Goal: Task Accomplishment & Management: Complete application form

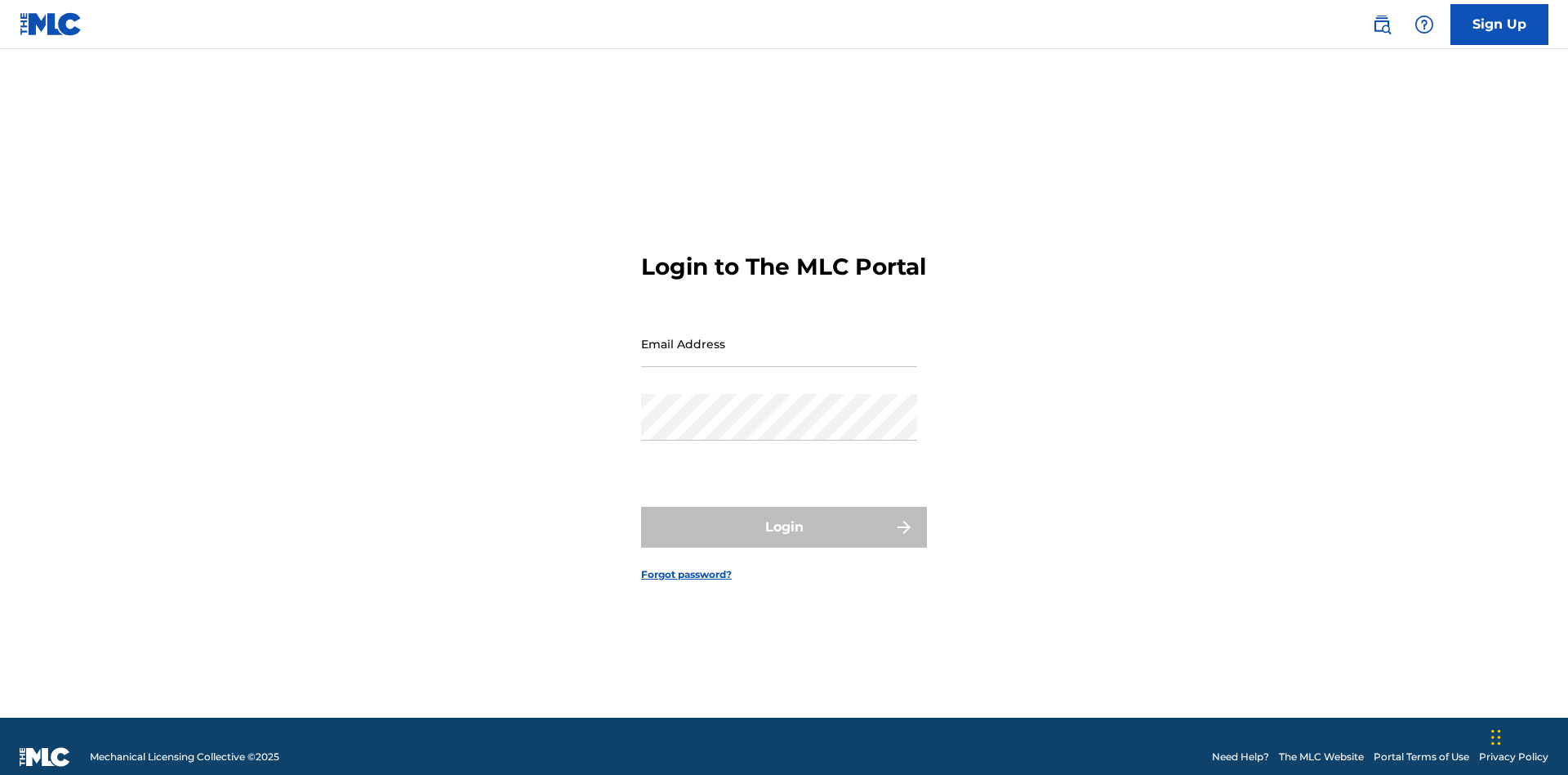
scroll to position [21, 0]
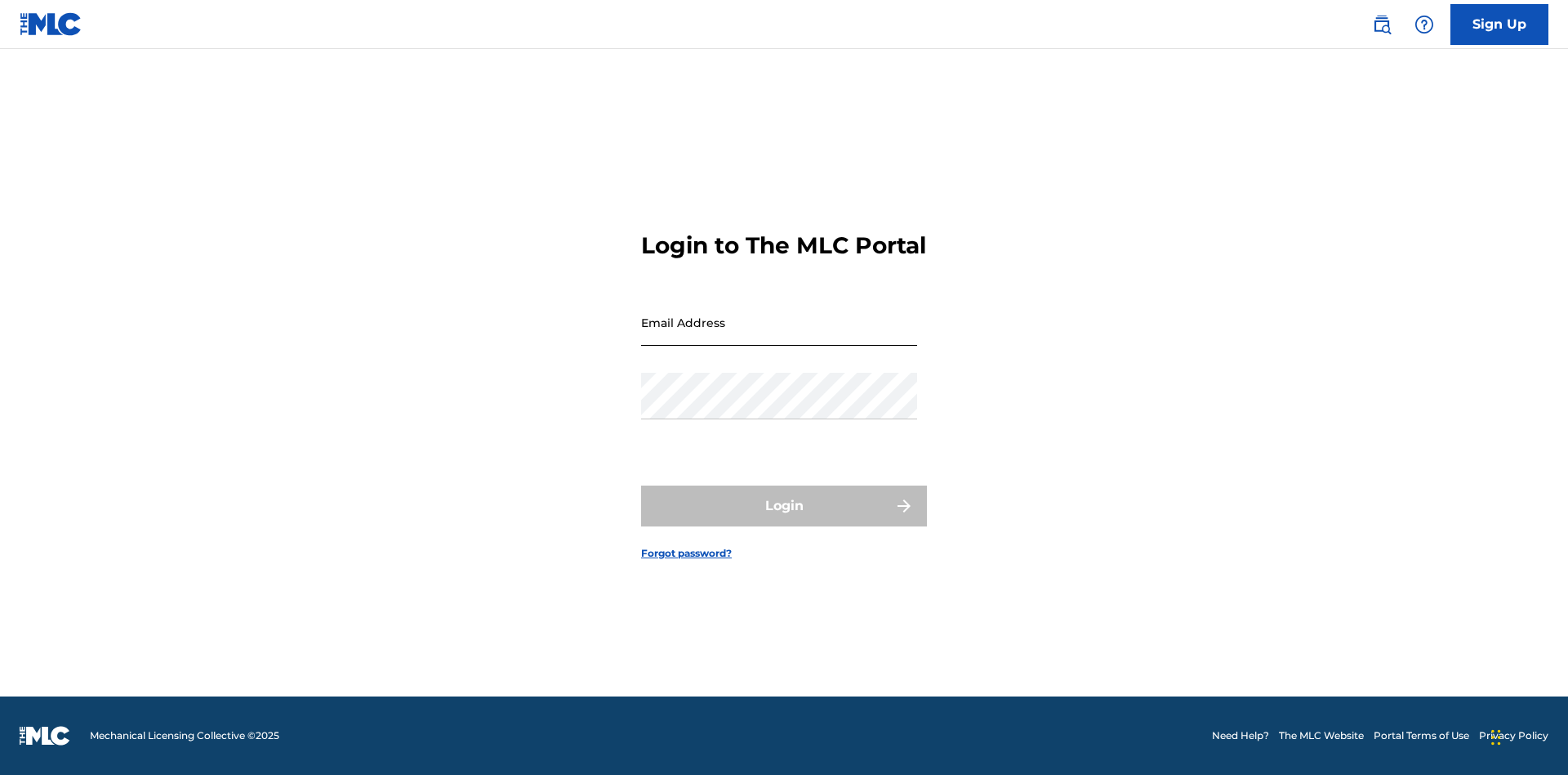
click at [779, 336] on input "Email Address" at bounding box center [779, 323] width 276 height 46
type input "Duke.McTesterson@gmail.com"
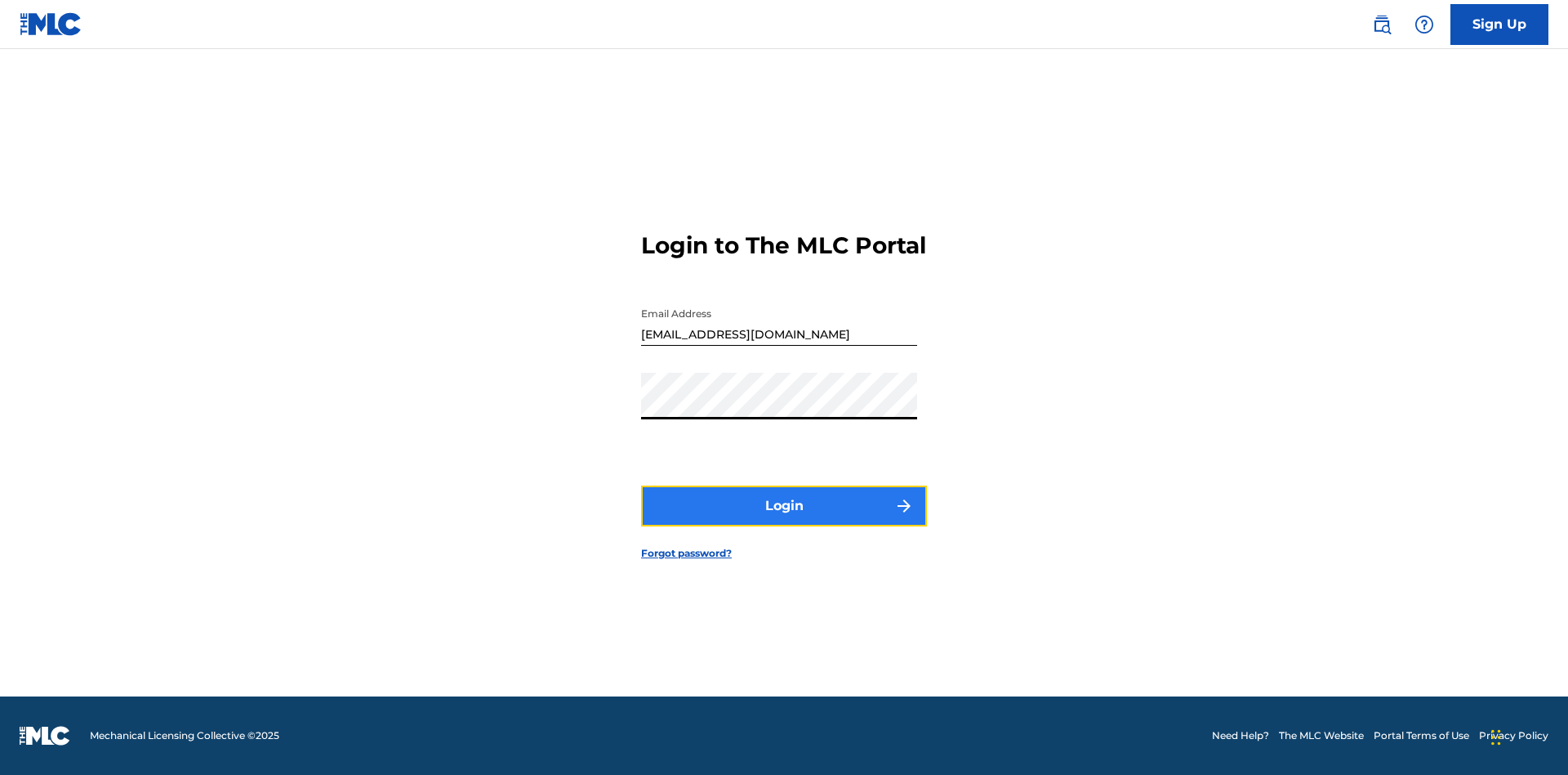
click at [784, 520] on button "Login" at bounding box center [784, 506] width 286 height 41
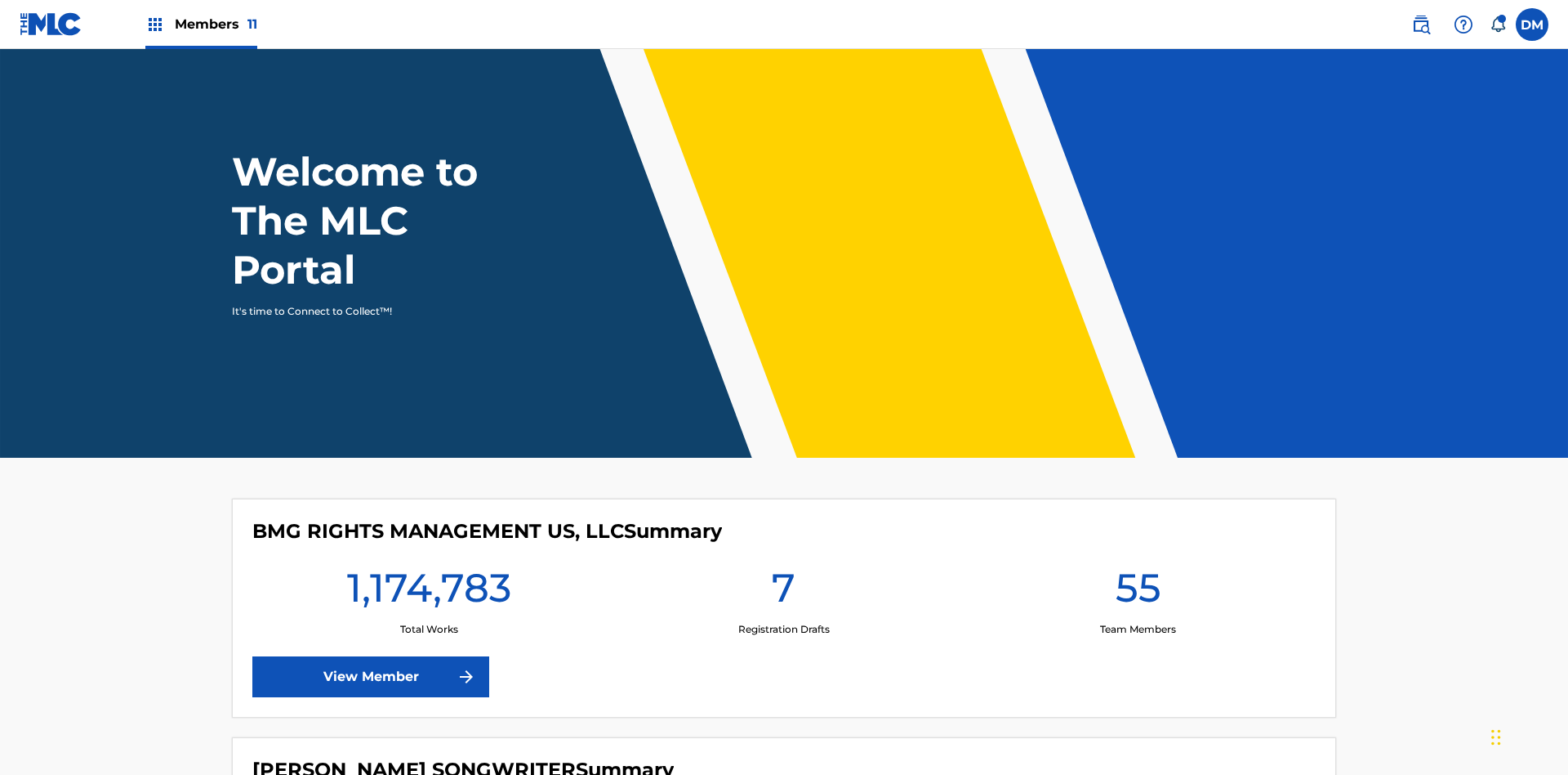
click at [201, 24] on span "Members 11" at bounding box center [216, 24] width 83 height 19
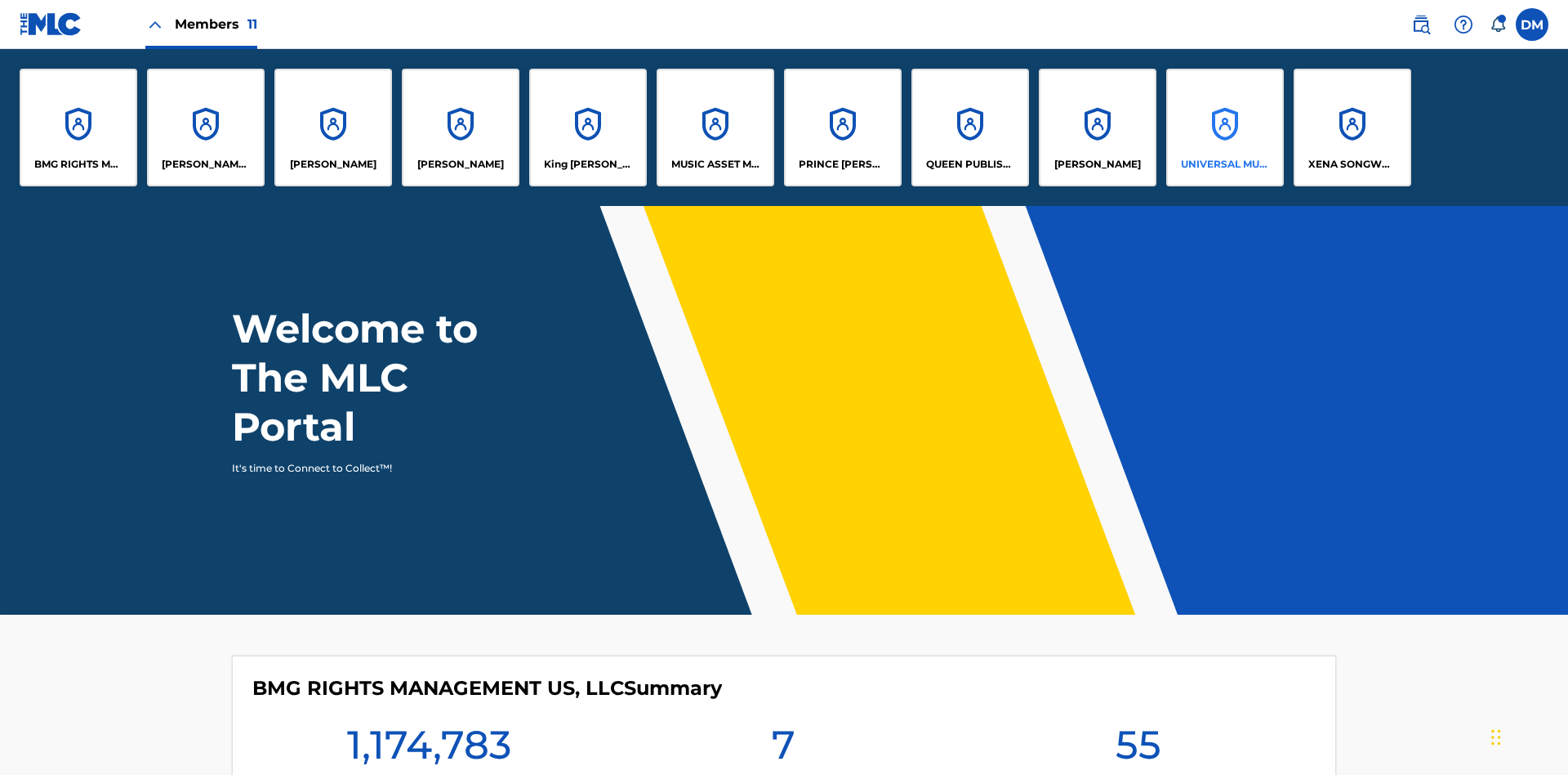
click at [1224, 164] on p "UNIVERSAL MUSIC PUB GROUP" at bounding box center [1226, 164] width 89 height 15
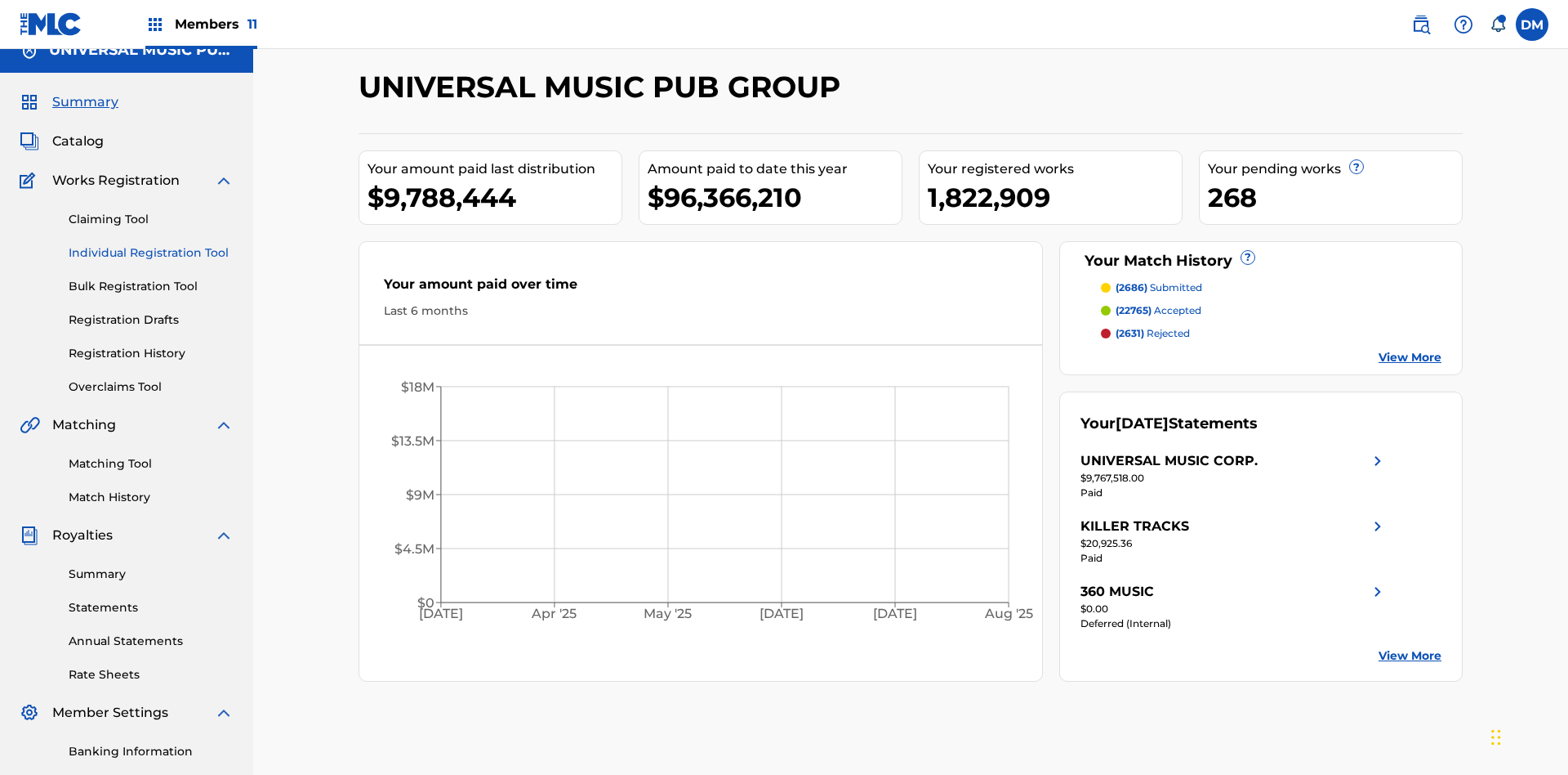
click at [151, 244] on link "Individual Registration Tool" at bounding box center [151, 252] width 165 height 17
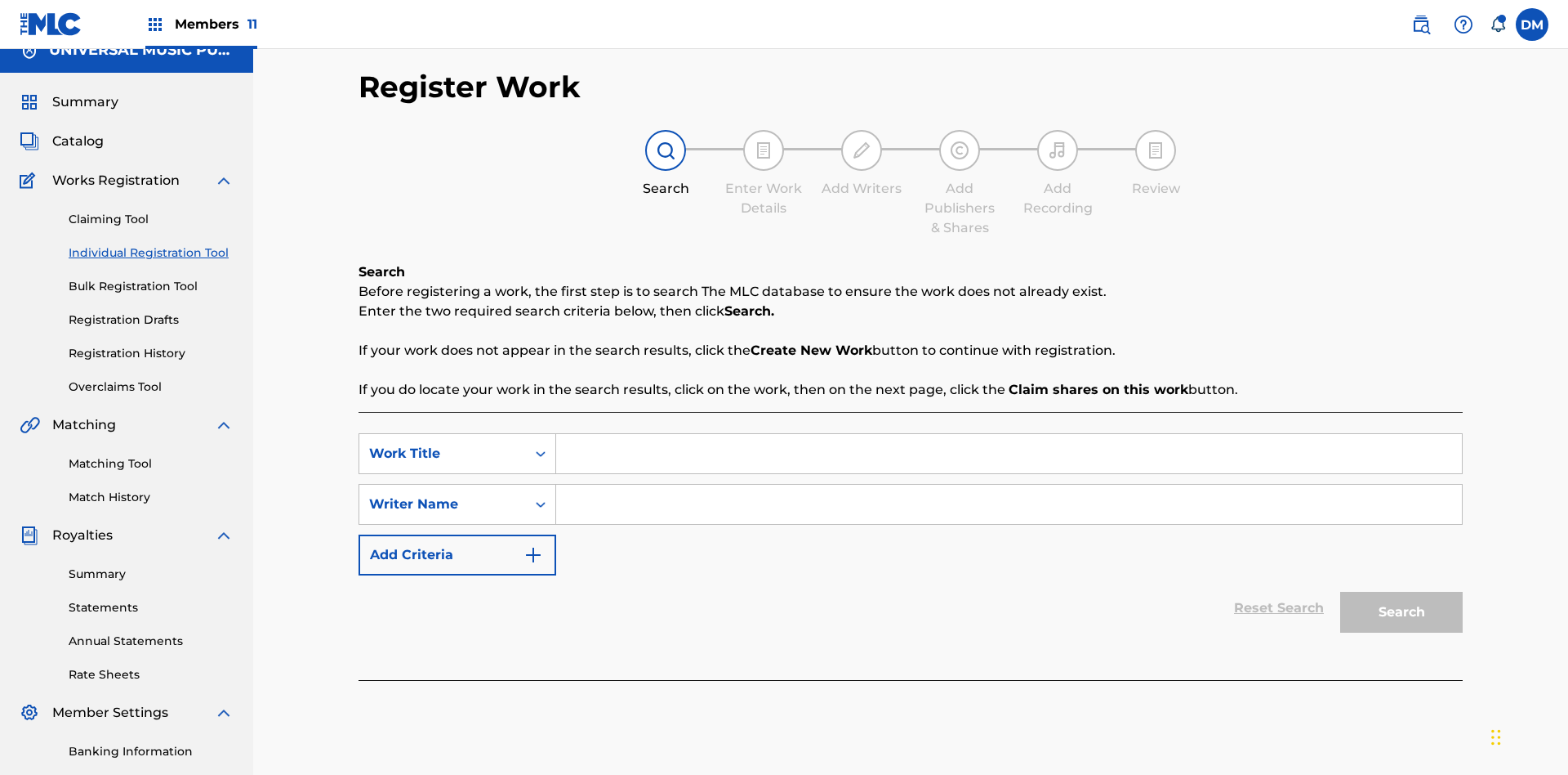
click at [1009, 434] on input "Search Form" at bounding box center [1009, 453] width 906 height 39
type input "Save At Recordings Page After Adding Recordings"
click at [1009, 484] on input "Search Form" at bounding box center [1009, 504] width 906 height 39
type input "QWERTYUIOP"
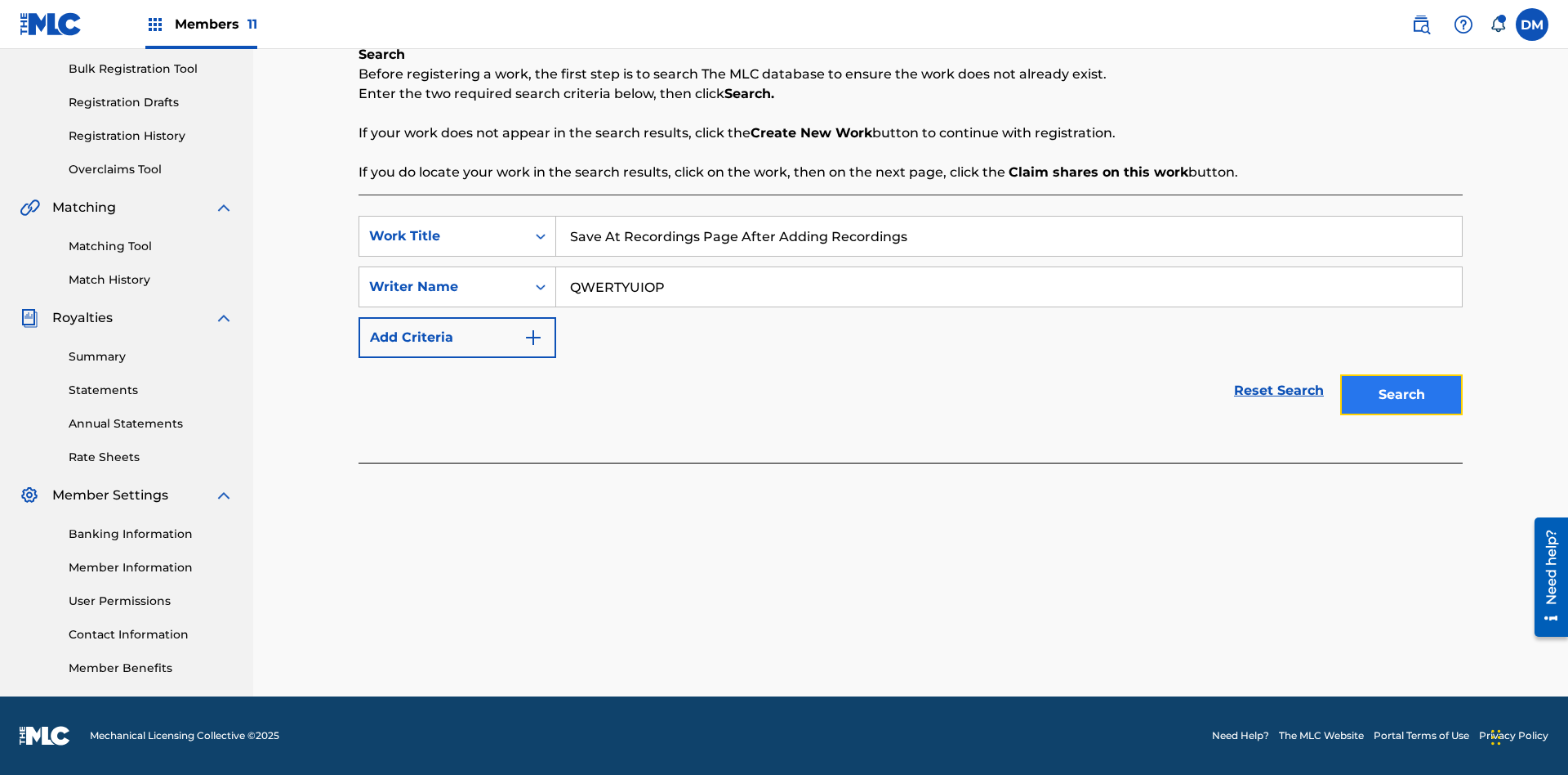
click at [1402, 395] on button "Search" at bounding box center [1402, 395] width 123 height 41
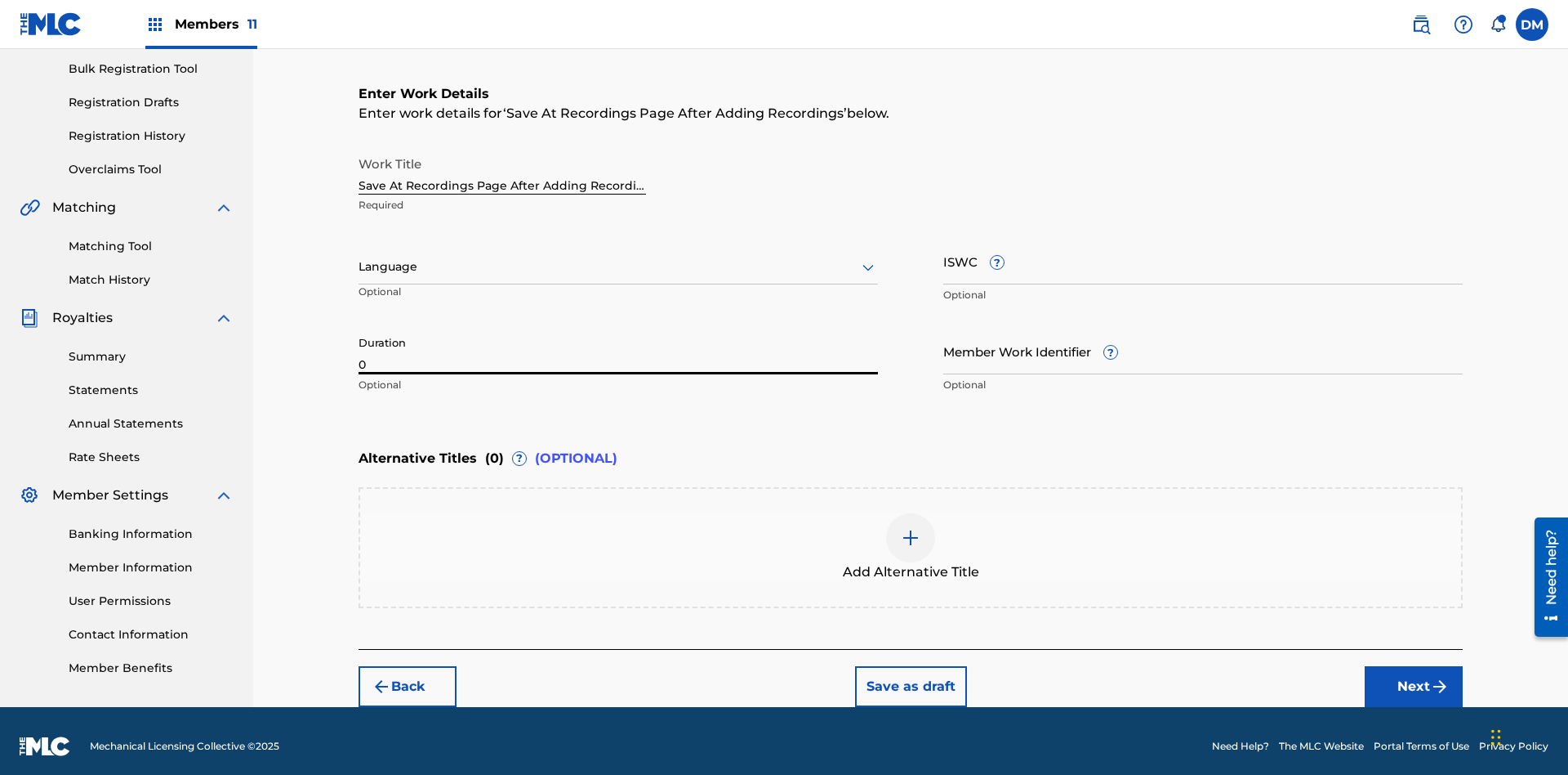
click at [618, 340] on input "0" at bounding box center [618, 351] width 520 height 46
type input "00:00"
click at [868, 258] on icon at bounding box center [868, 268] width 20 height 20
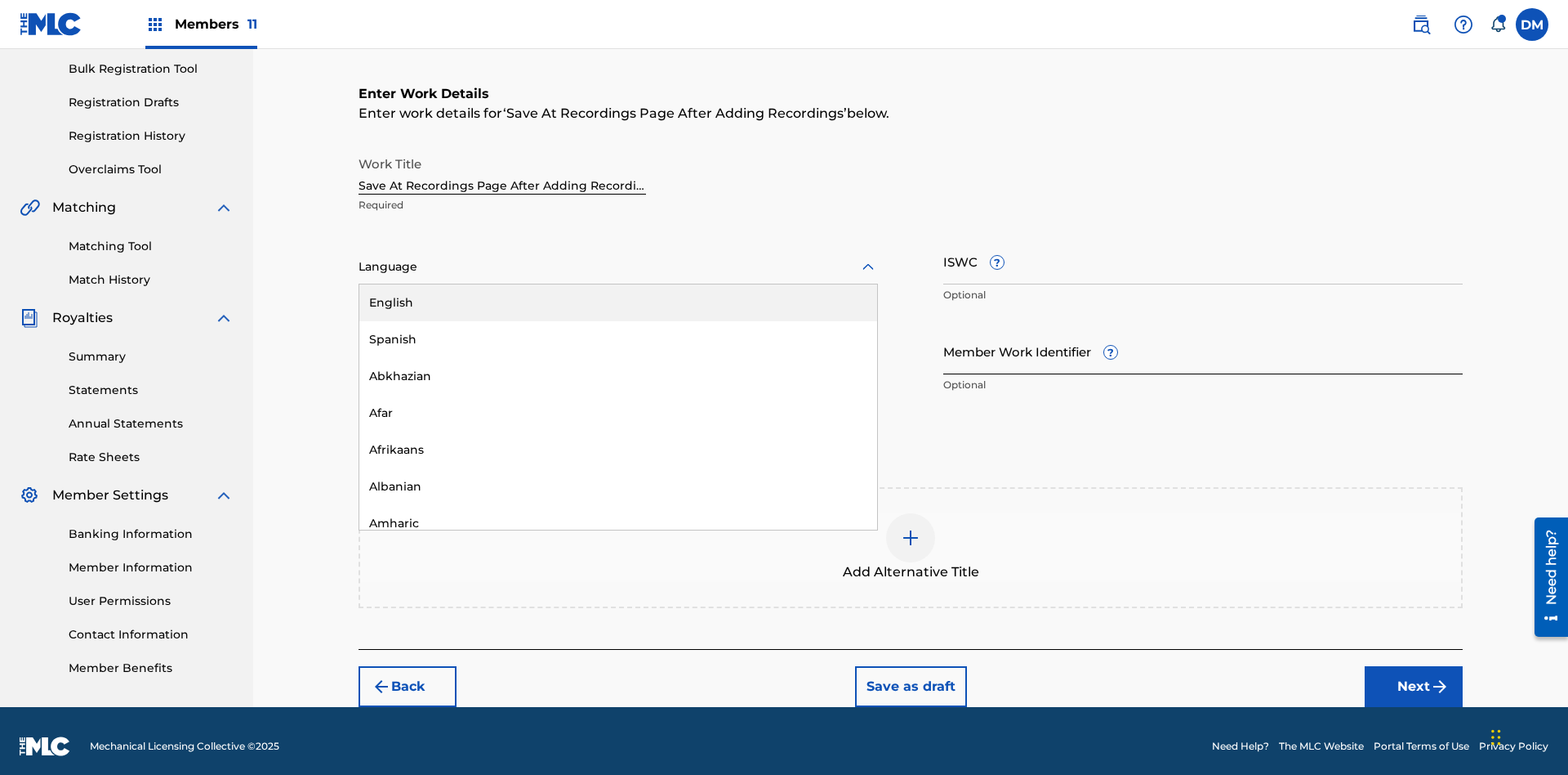
click at [618, 402] on div "Afar" at bounding box center [618, 412] width 518 height 36
click at [1203, 340] on input "Member Work Identifier ?" at bounding box center [1203, 351] width 520 height 46
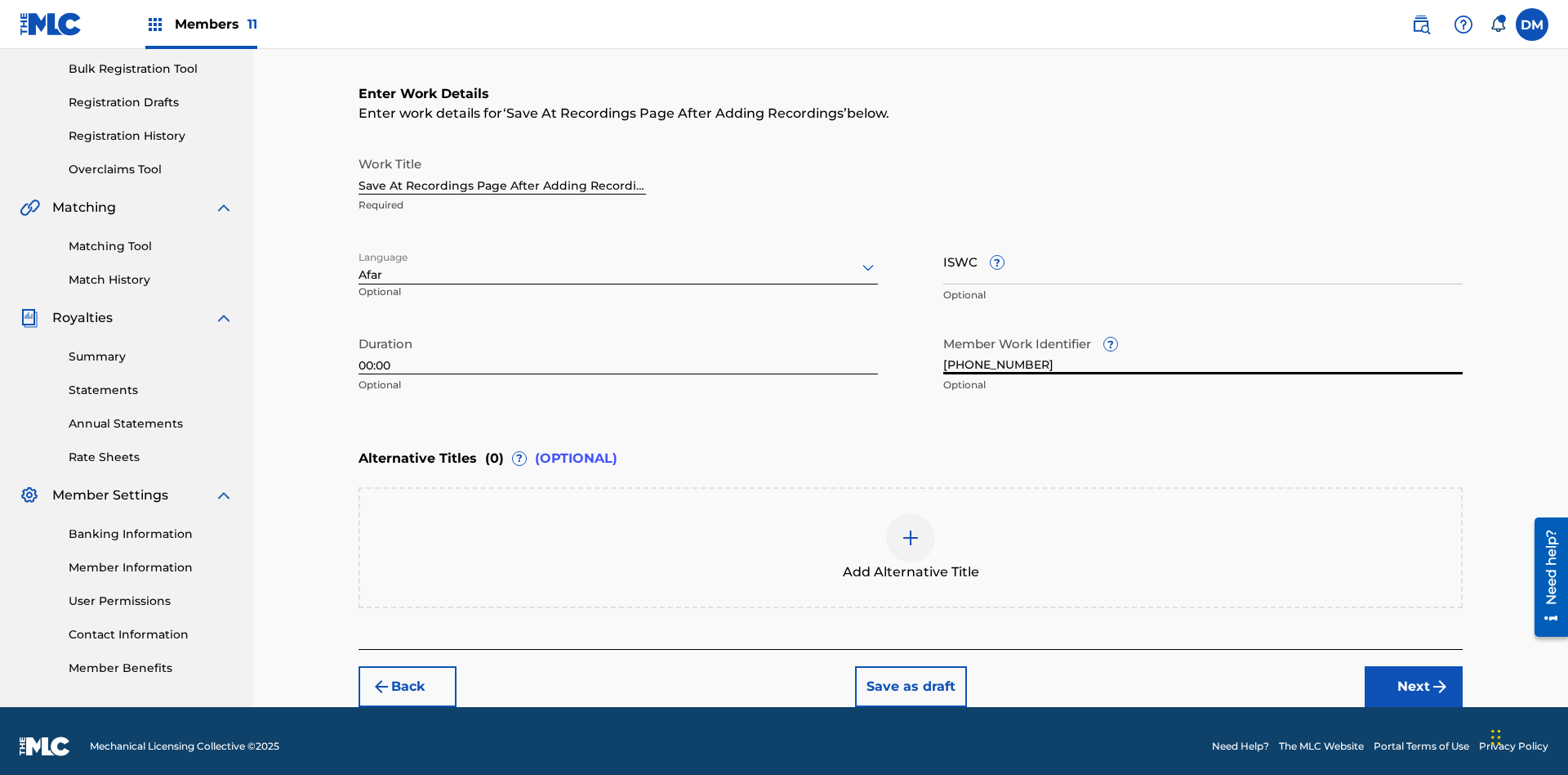
type input "2025.09.18.04"
click at [1203, 250] on input "ISWC ?" at bounding box center [1203, 261] width 520 height 46
type input "T-123.456.789-4"
click at [911, 536] on img at bounding box center [911, 538] width 20 height 20
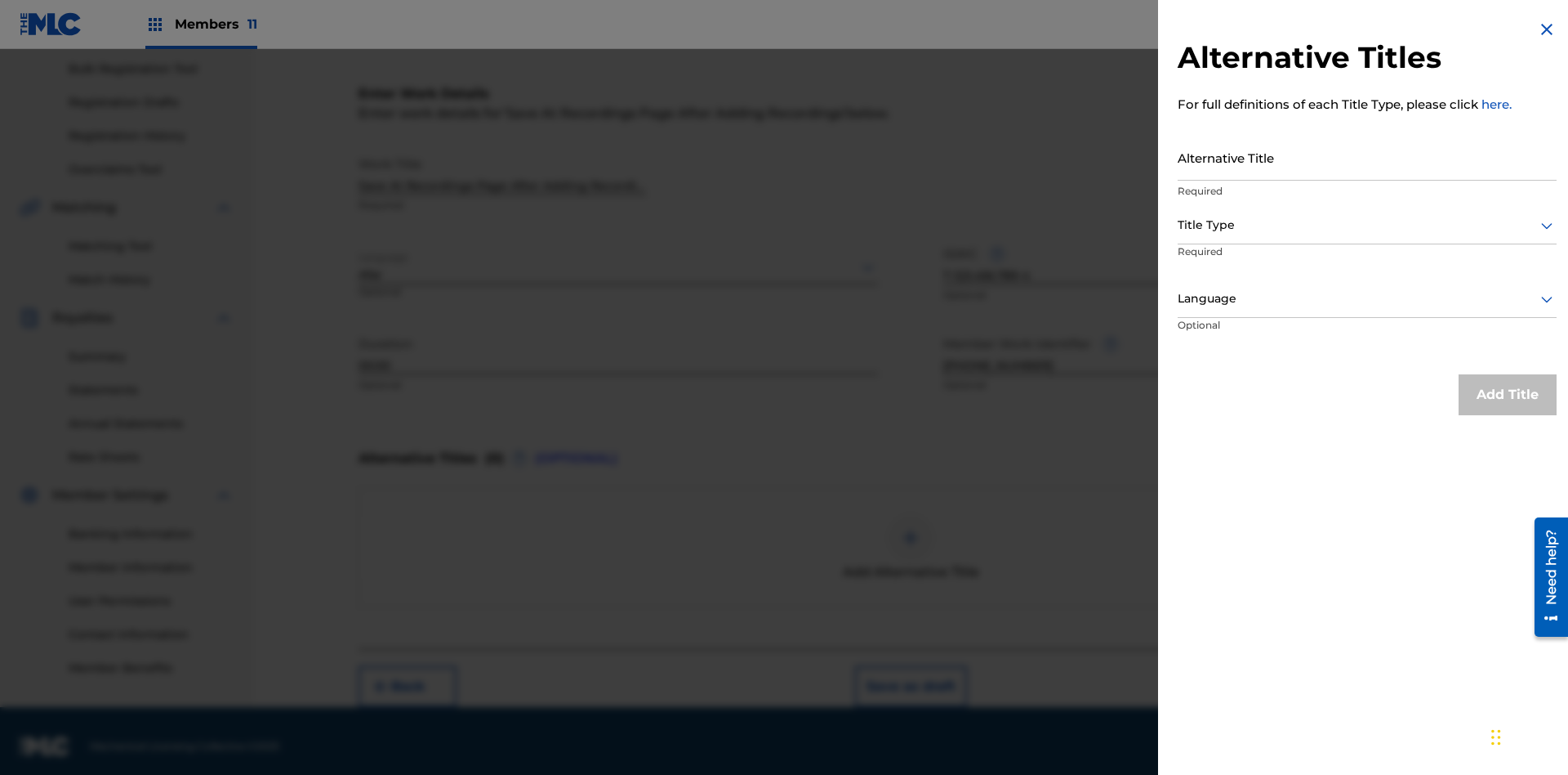
click at [1367, 157] on input "Alternative Title" at bounding box center [1367, 157] width 379 height 46
click at [1367, 225] on div at bounding box center [1367, 225] width 379 height 20
click at [1367, 299] on div at bounding box center [1367, 299] width 379 height 20
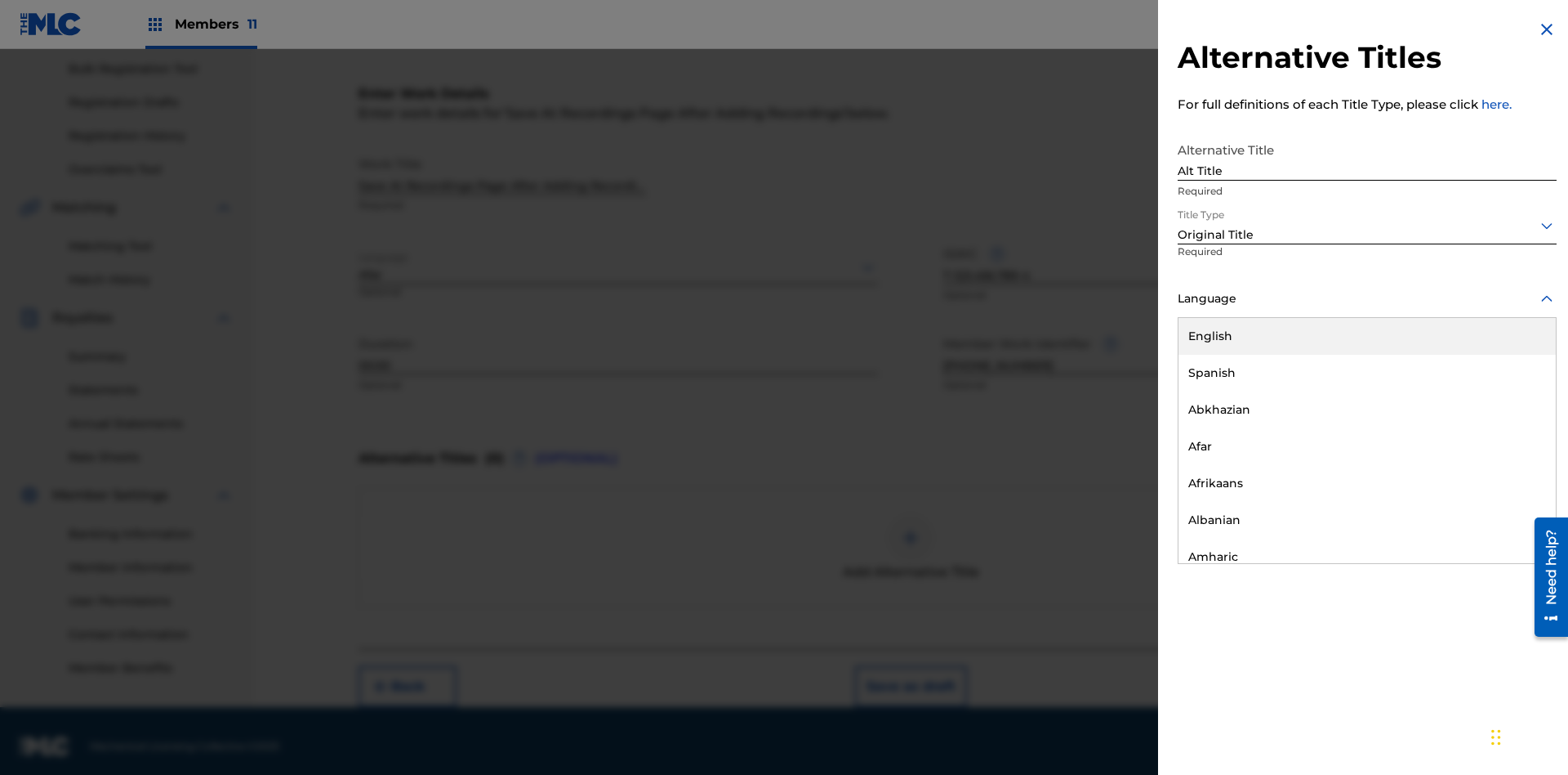
click at [1508, 394] on button "Add Title" at bounding box center [1508, 395] width 98 height 41
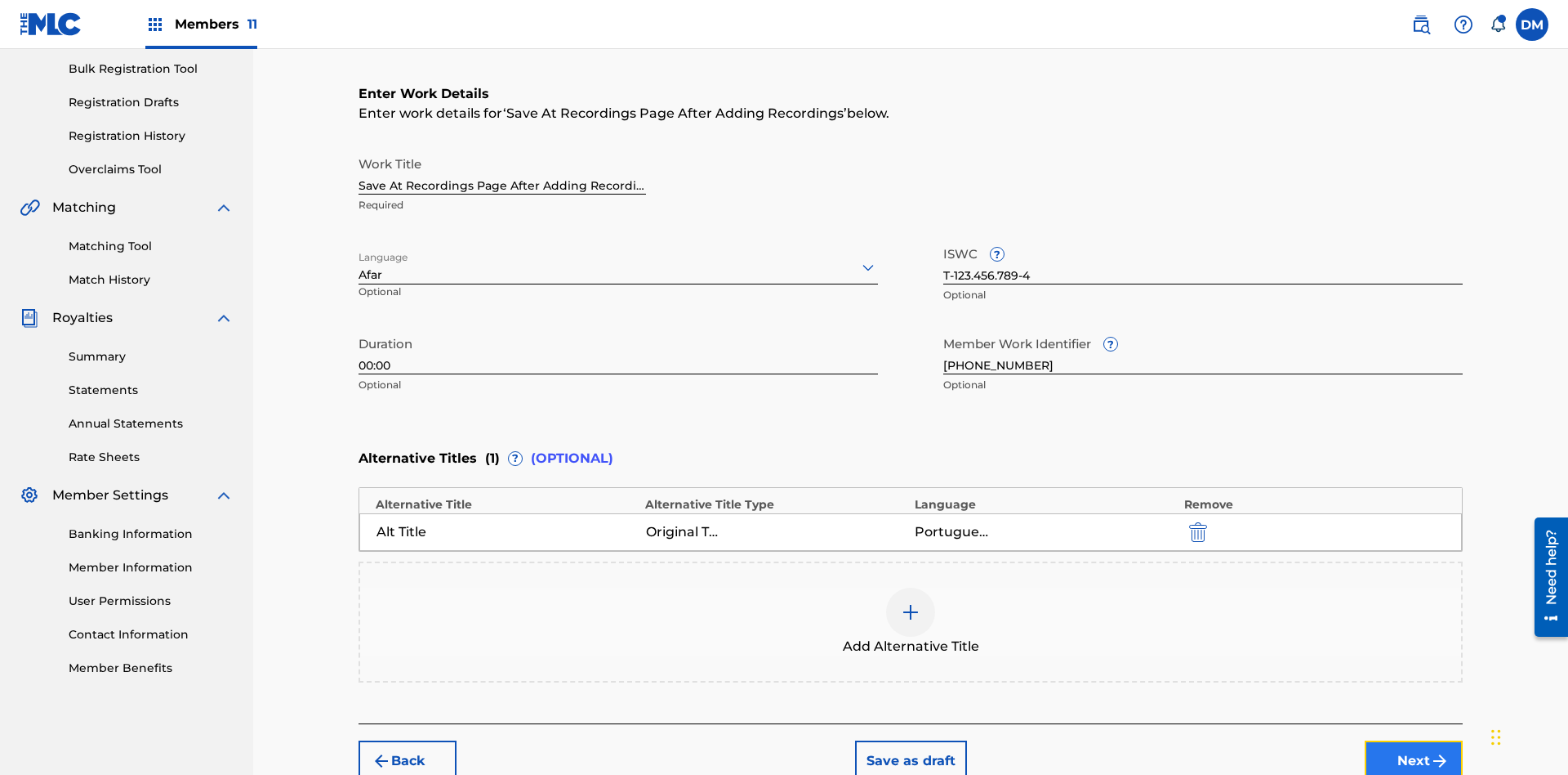
click at [1414, 740] on button "Next" at bounding box center [1413, 761] width 98 height 41
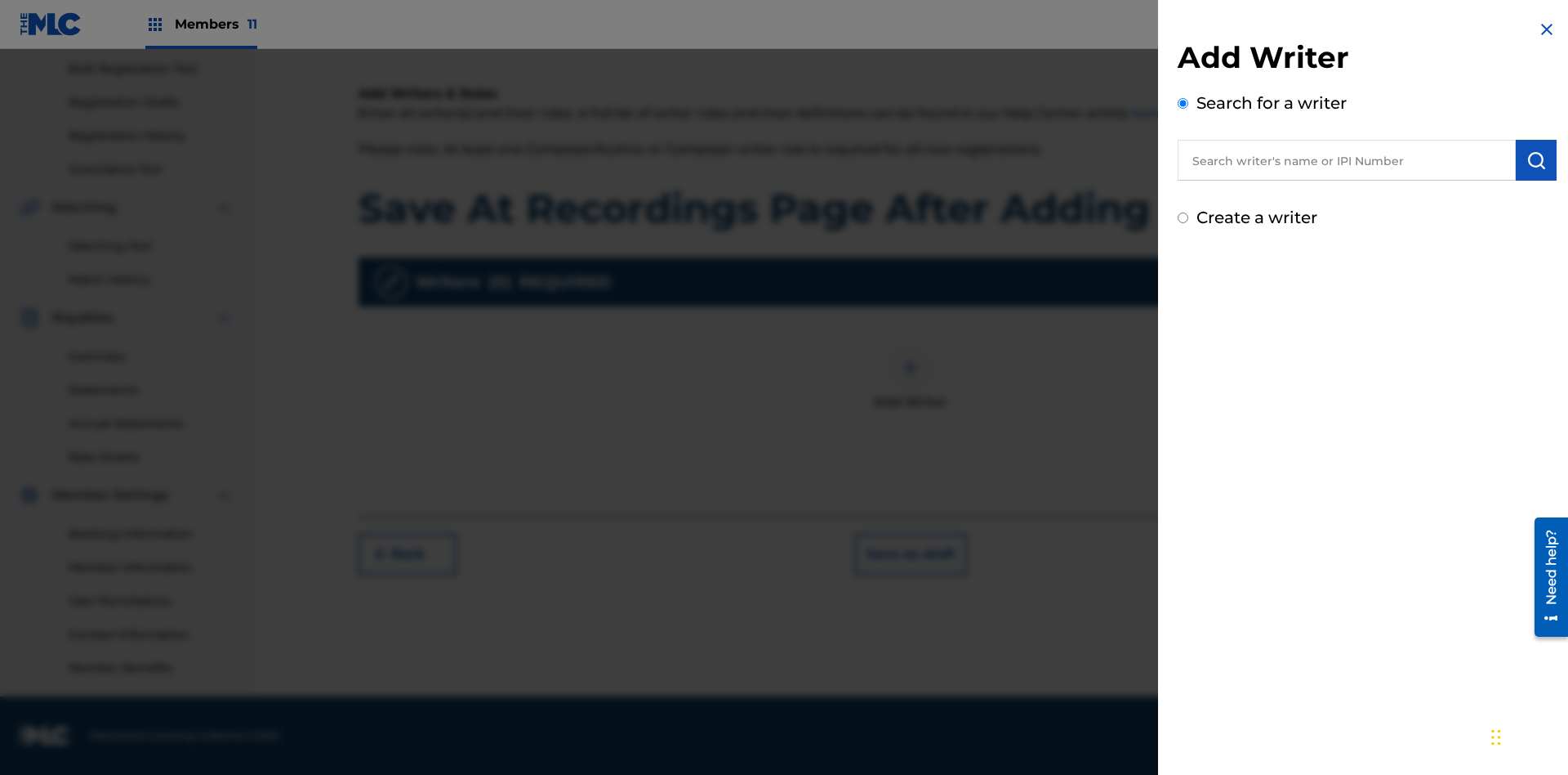
click at [1347, 160] on input "text" at bounding box center [1347, 160] width 338 height 41
type input "MARK STEVEN BERKOWITZ"
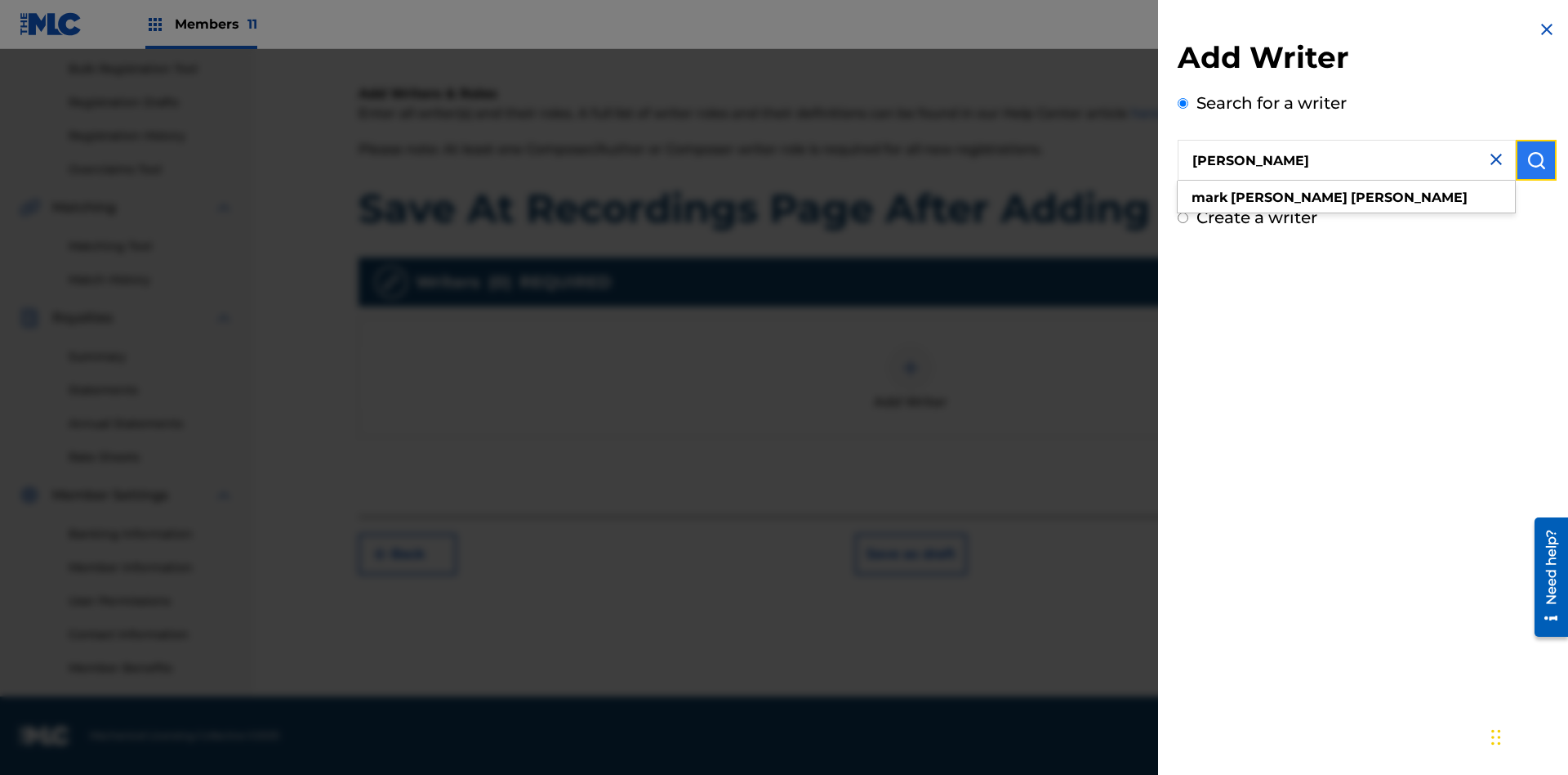
click at [1536, 160] on img "submit" at bounding box center [1536, 160] width 20 height 20
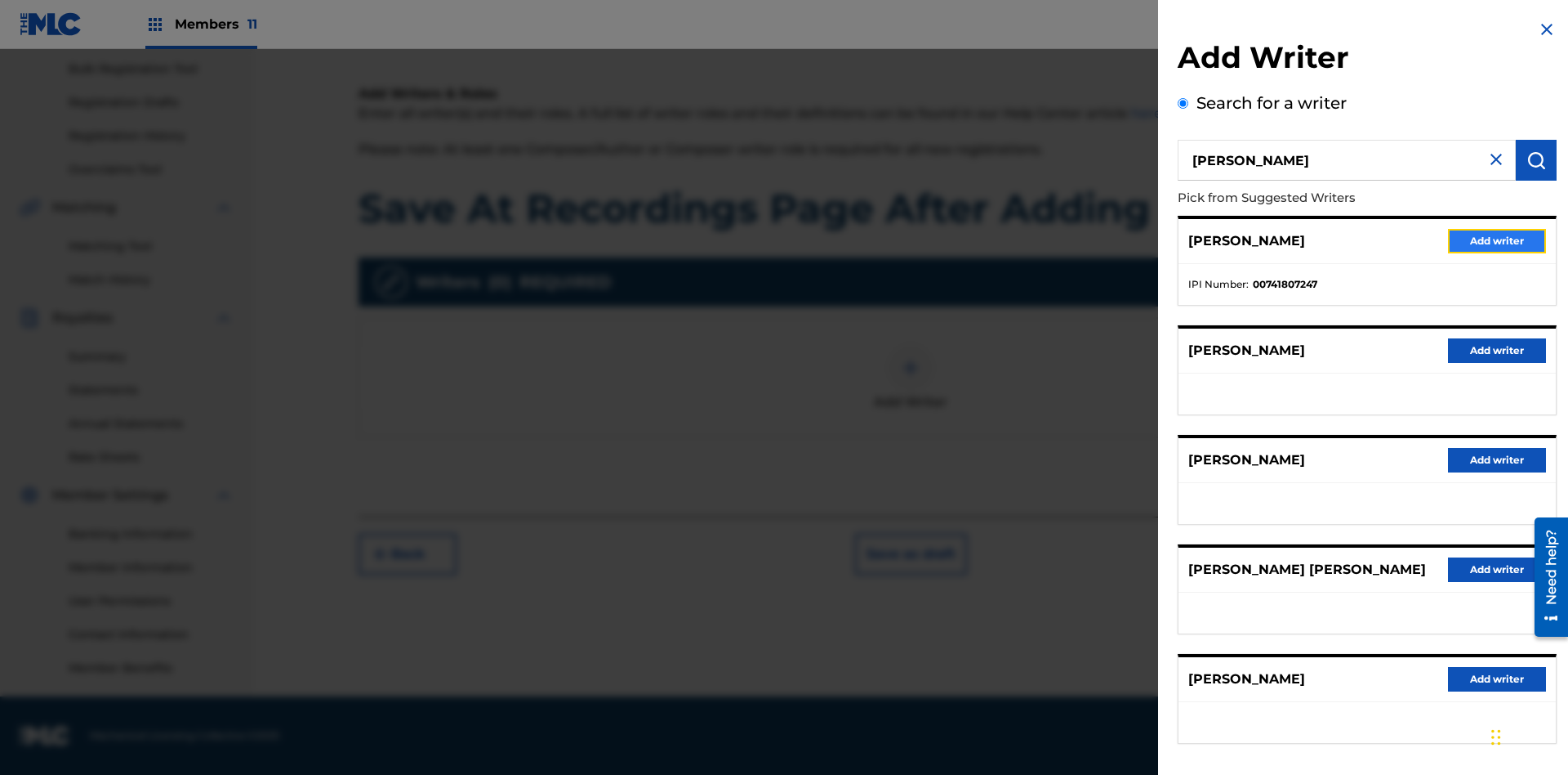
click at [1497, 240] on button "Add writer" at bounding box center [1497, 241] width 98 height 25
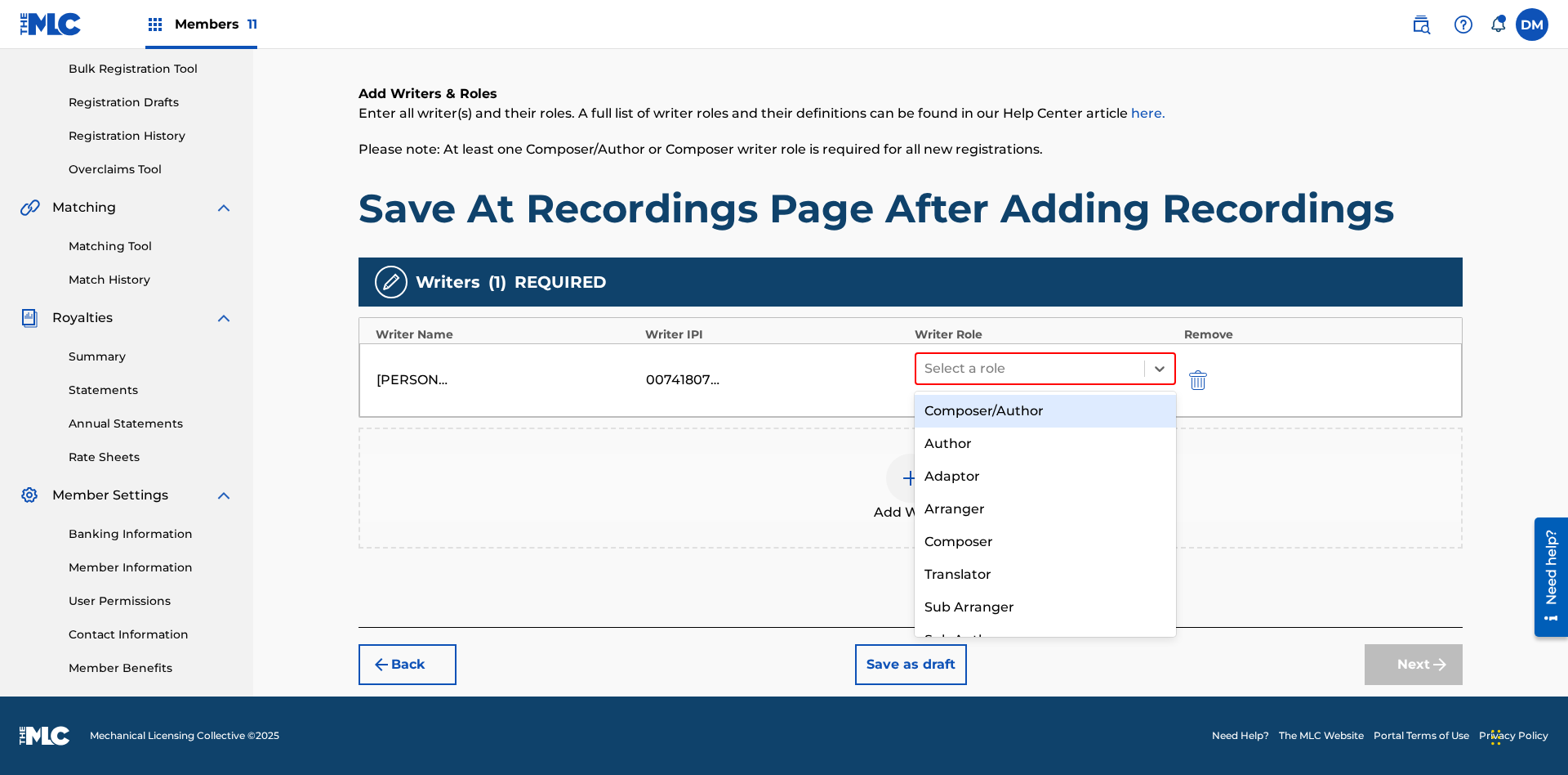
click at [1045, 541] on div "Composer" at bounding box center [1046, 541] width 261 height 33
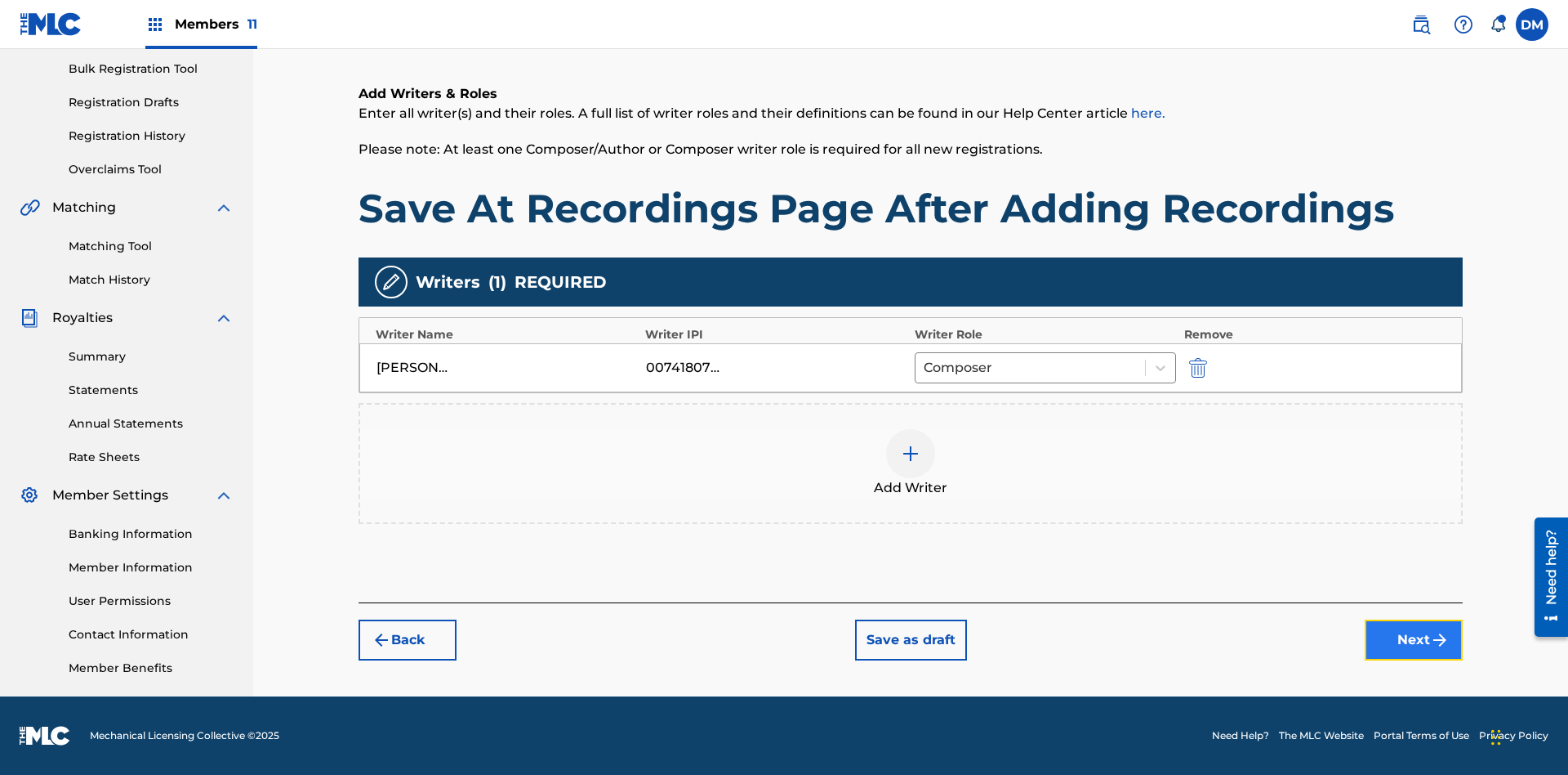
click at [1414, 642] on button "Next" at bounding box center [1413, 640] width 98 height 41
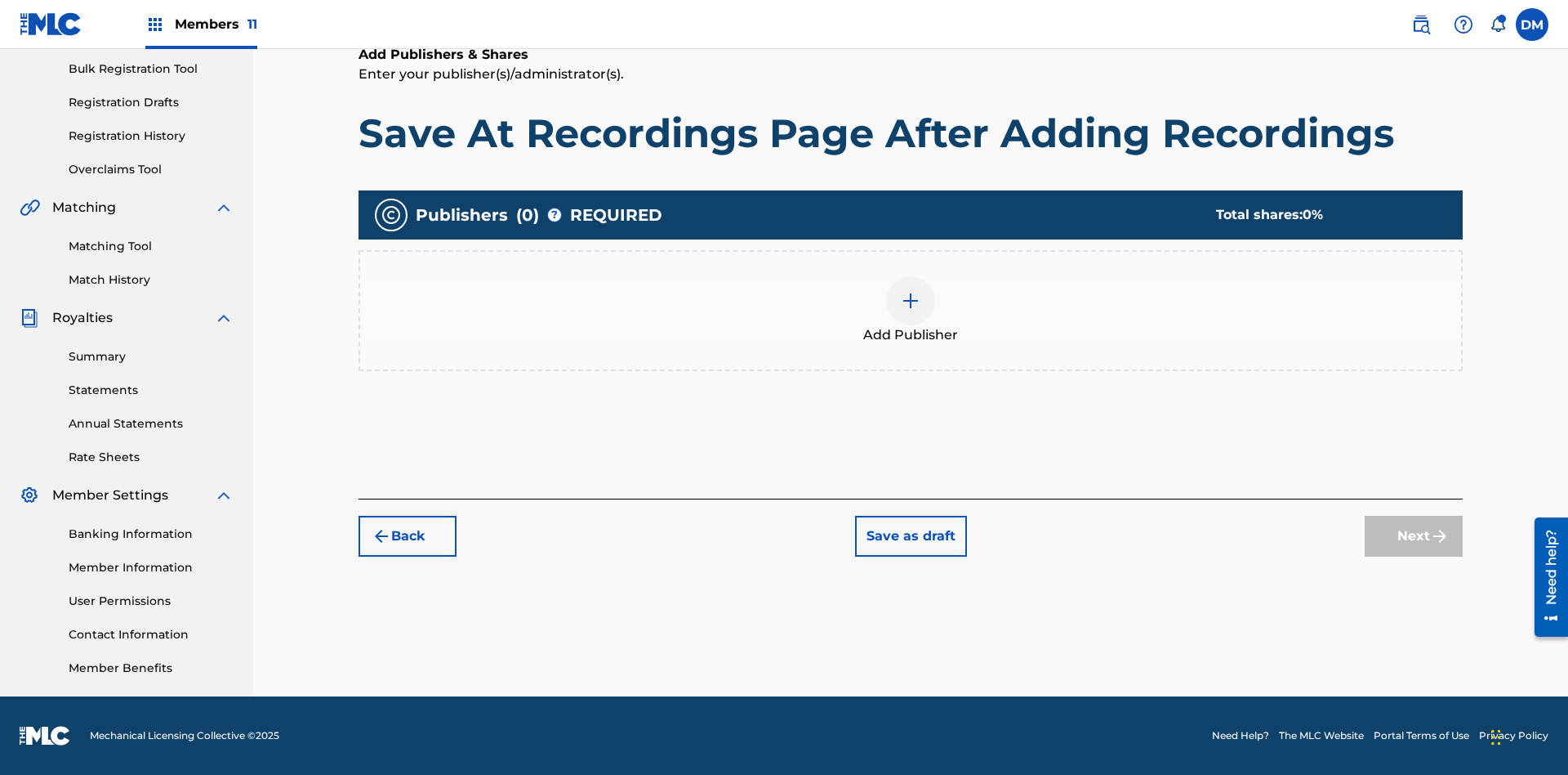
click at [911, 300] on img at bounding box center [911, 300] width 20 height 20
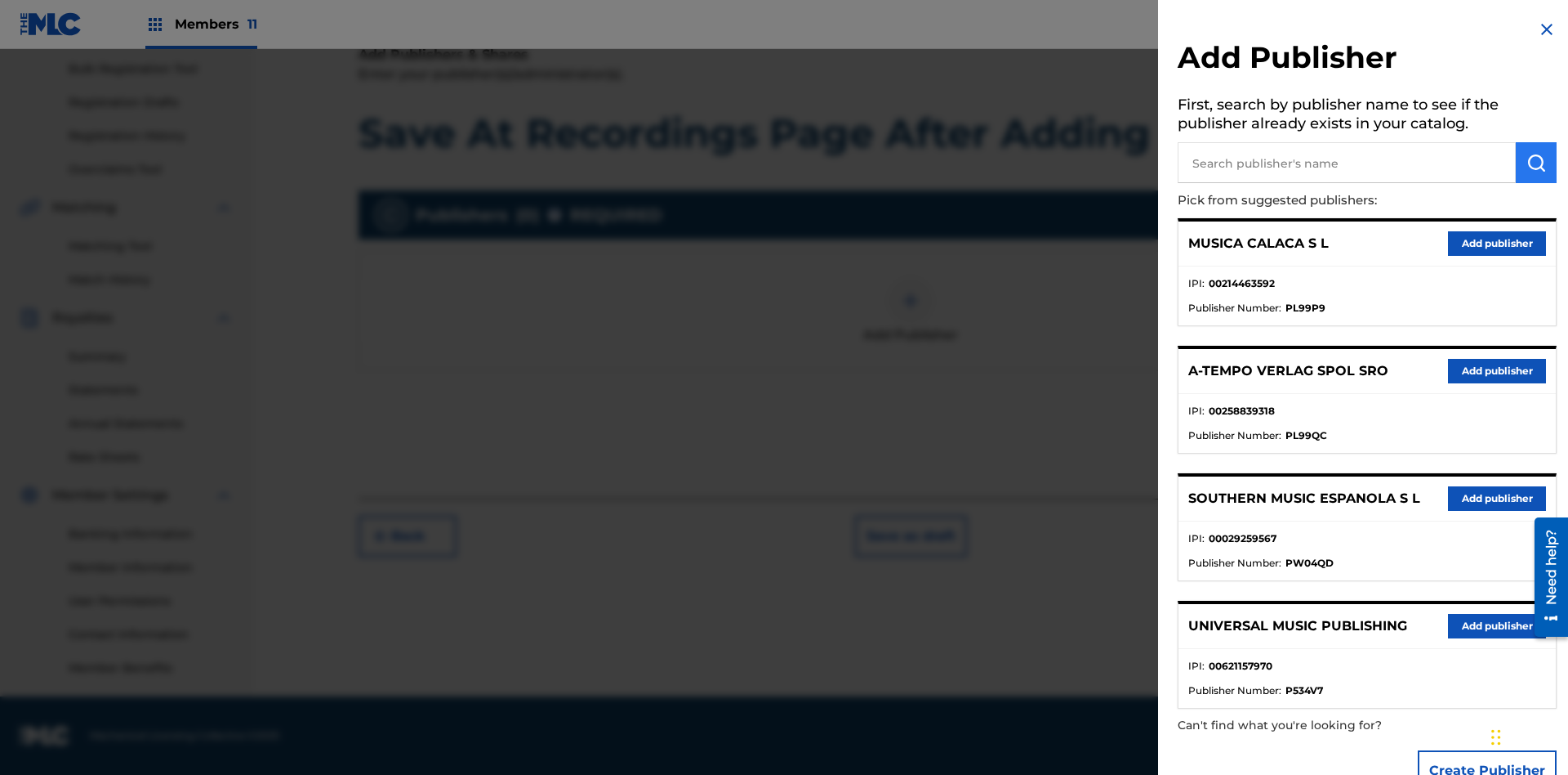
click at [1347, 163] on input "text" at bounding box center [1347, 163] width 338 height 41
click at [1536, 163] on img "submit" at bounding box center [1536, 163] width 20 height 20
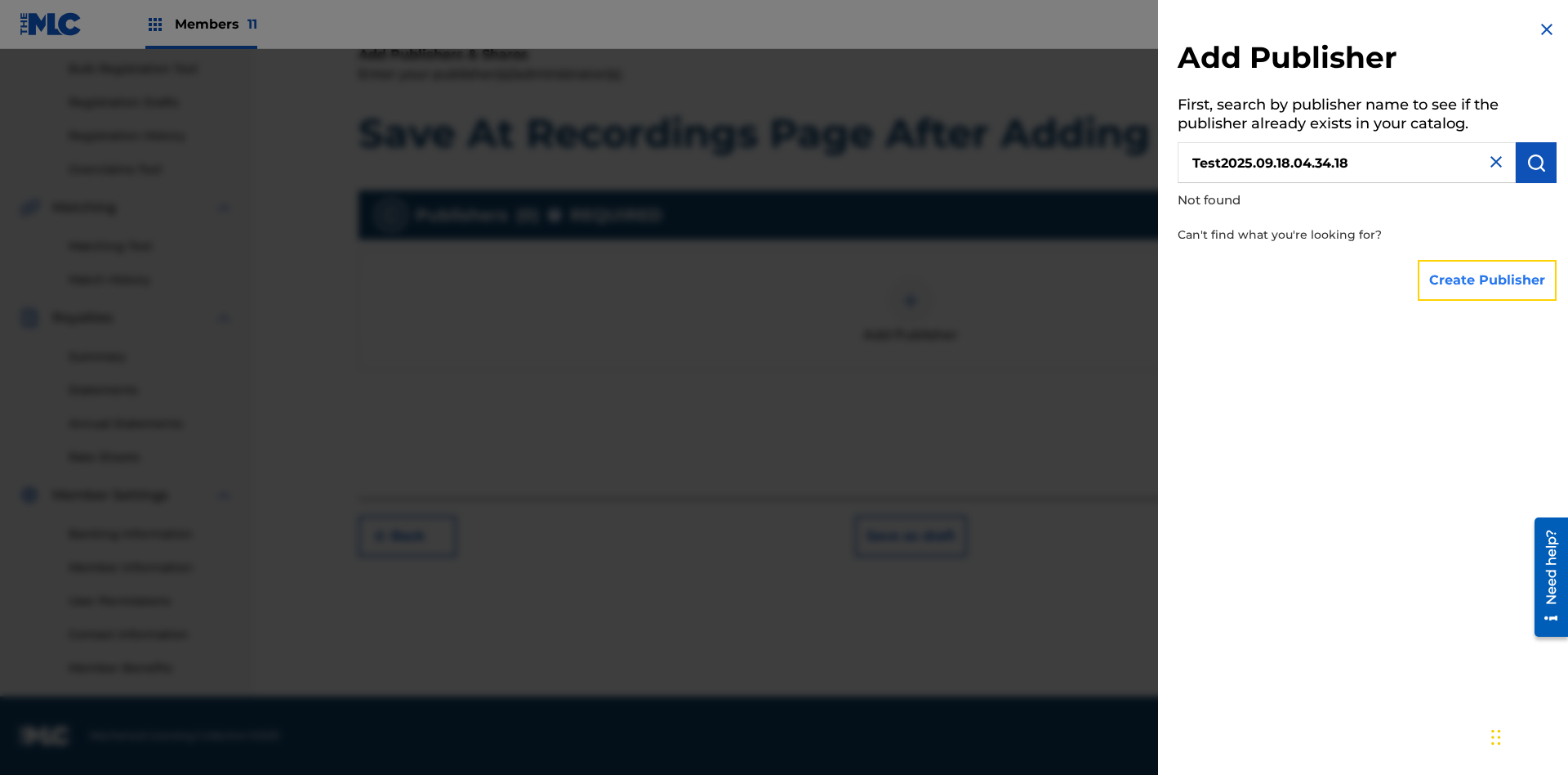
click at [1488, 279] on button "Create Publisher" at bounding box center [1487, 280] width 139 height 41
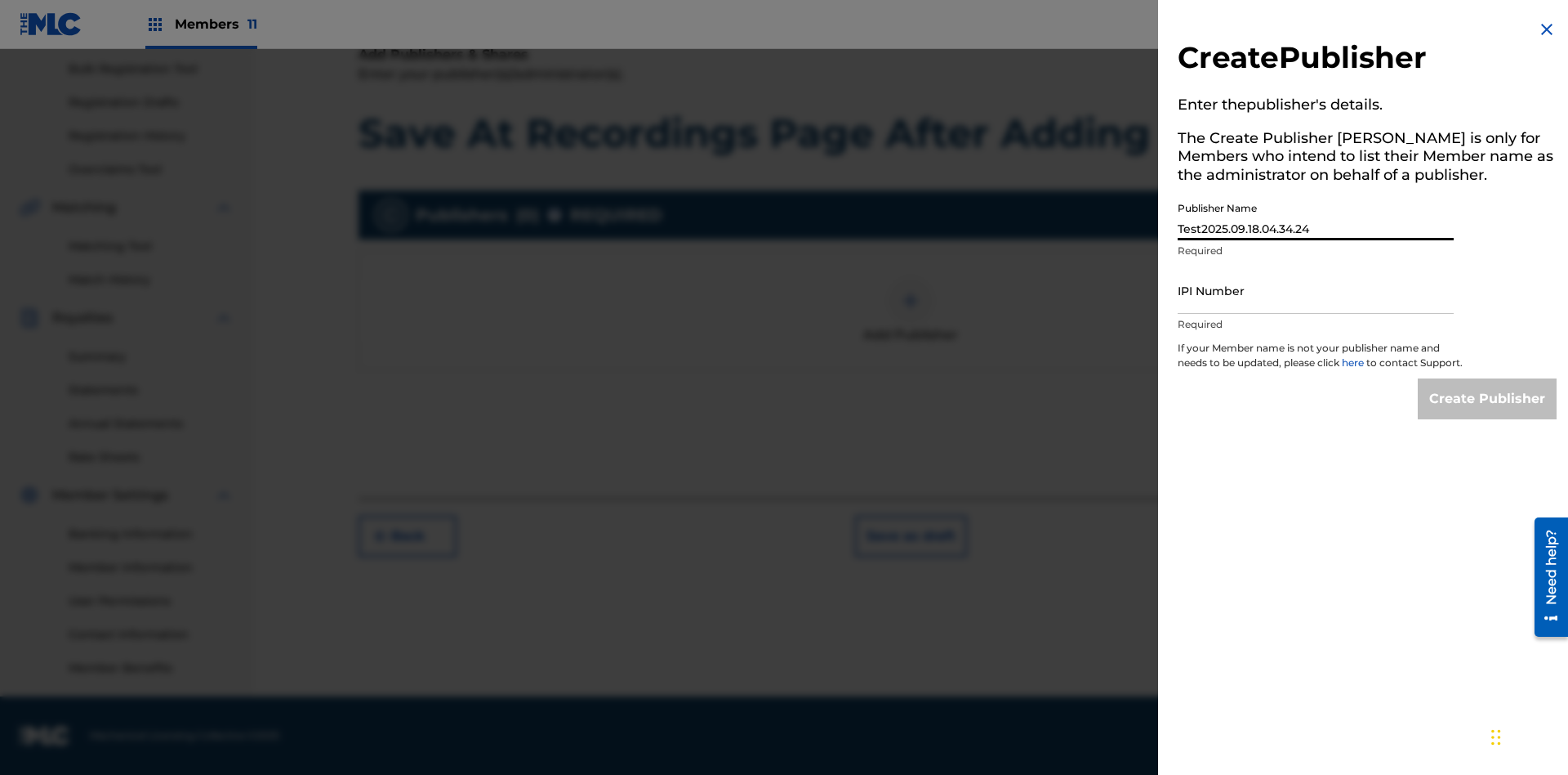
click at [1316, 290] on input "IPI Number" at bounding box center [1316, 291] width 276 height 46
click at [1488, 413] on input "Create Publisher" at bounding box center [1487, 399] width 139 height 41
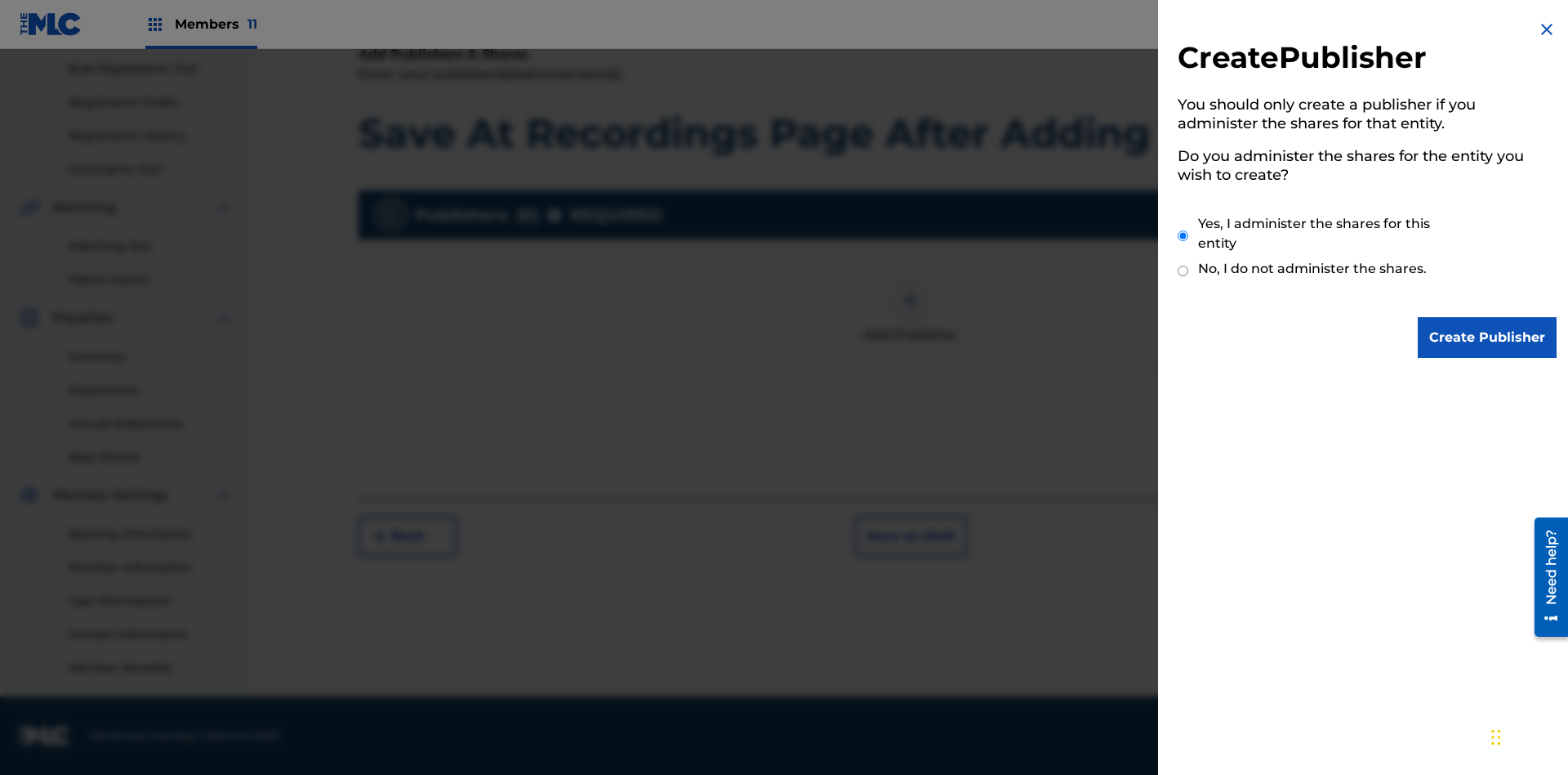
click at [1183, 236] on input "Yes, I administer the shares for this entity" at bounding box center [1183, 236] width 11 height 36
click at [1488, 338] on input "Create Publisher" at bounding box center [1487, 338] width 139 height 41
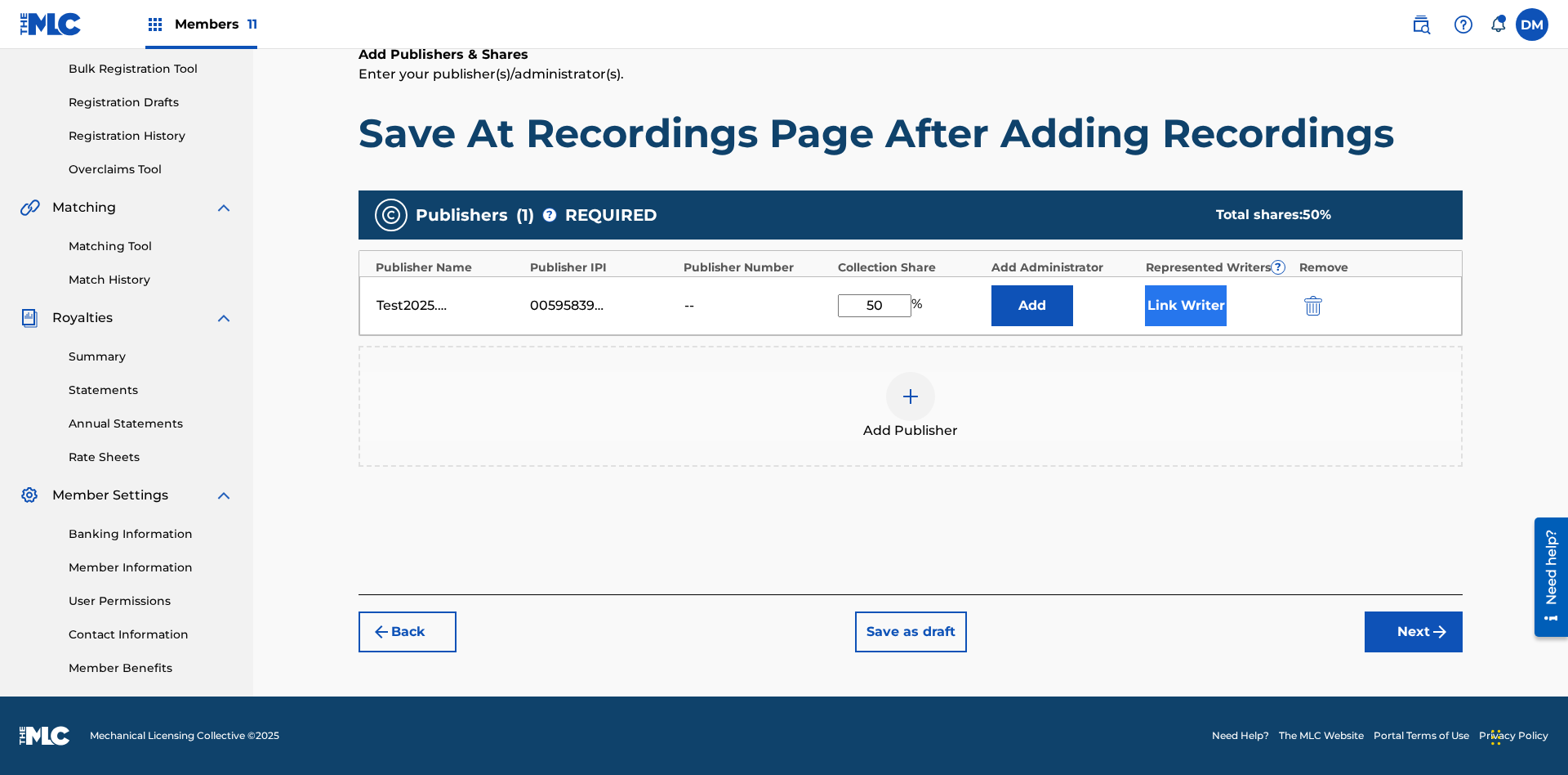
type input "50"
click at [1186, 305] on button "Link Writer" at bounding box center [1186, 306] width 82 height 41
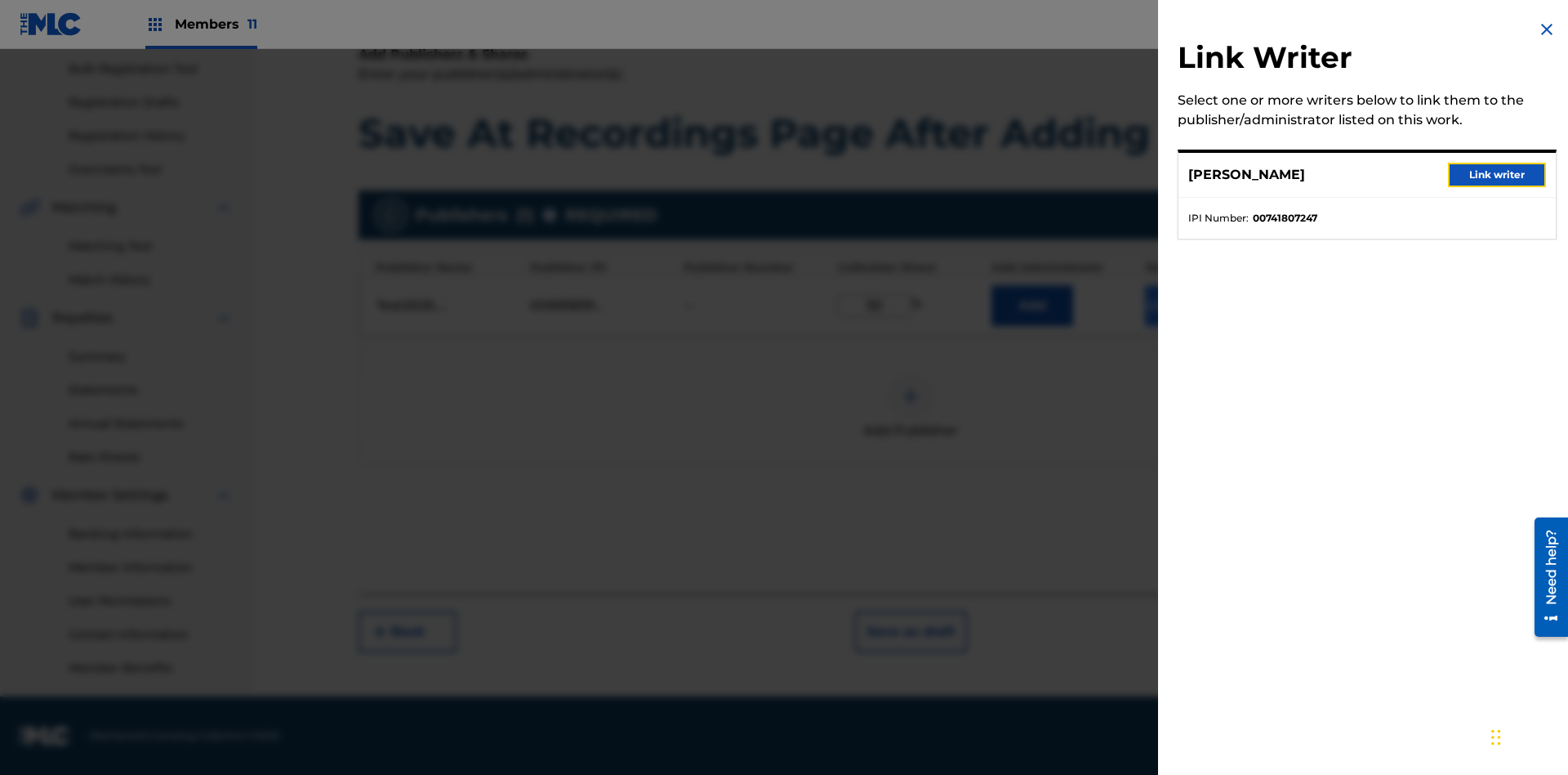
click at [1497, 175] on button "Link writer" at bounding box center [1497, 175] width 98 height 25
click at [1186, 326] on button "Link Writer" at bounding box center [1186, 306] width 82 height 41
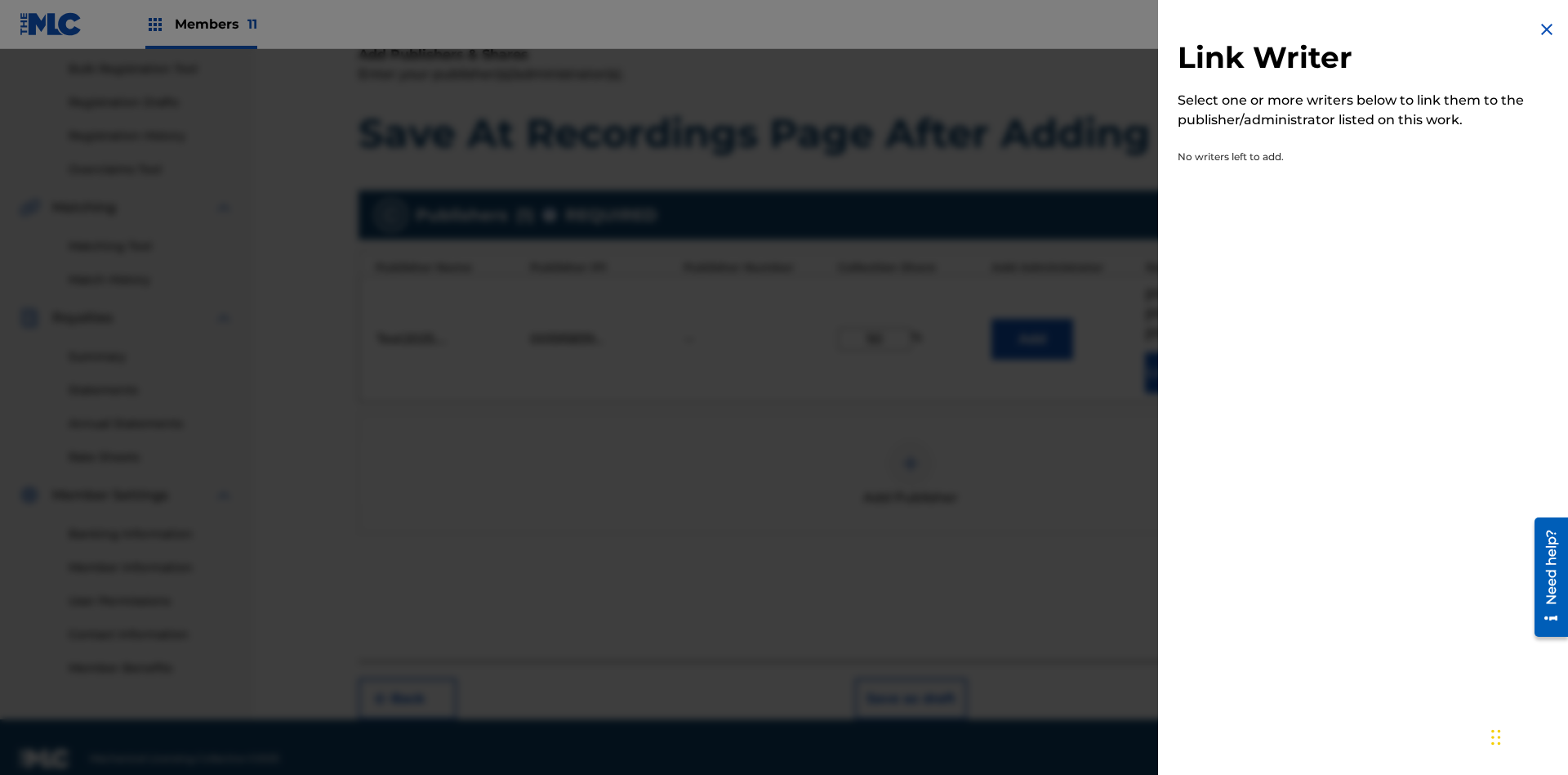
click at [1547, 29] on img at bounding box center [1547, 29] width 20 height 20
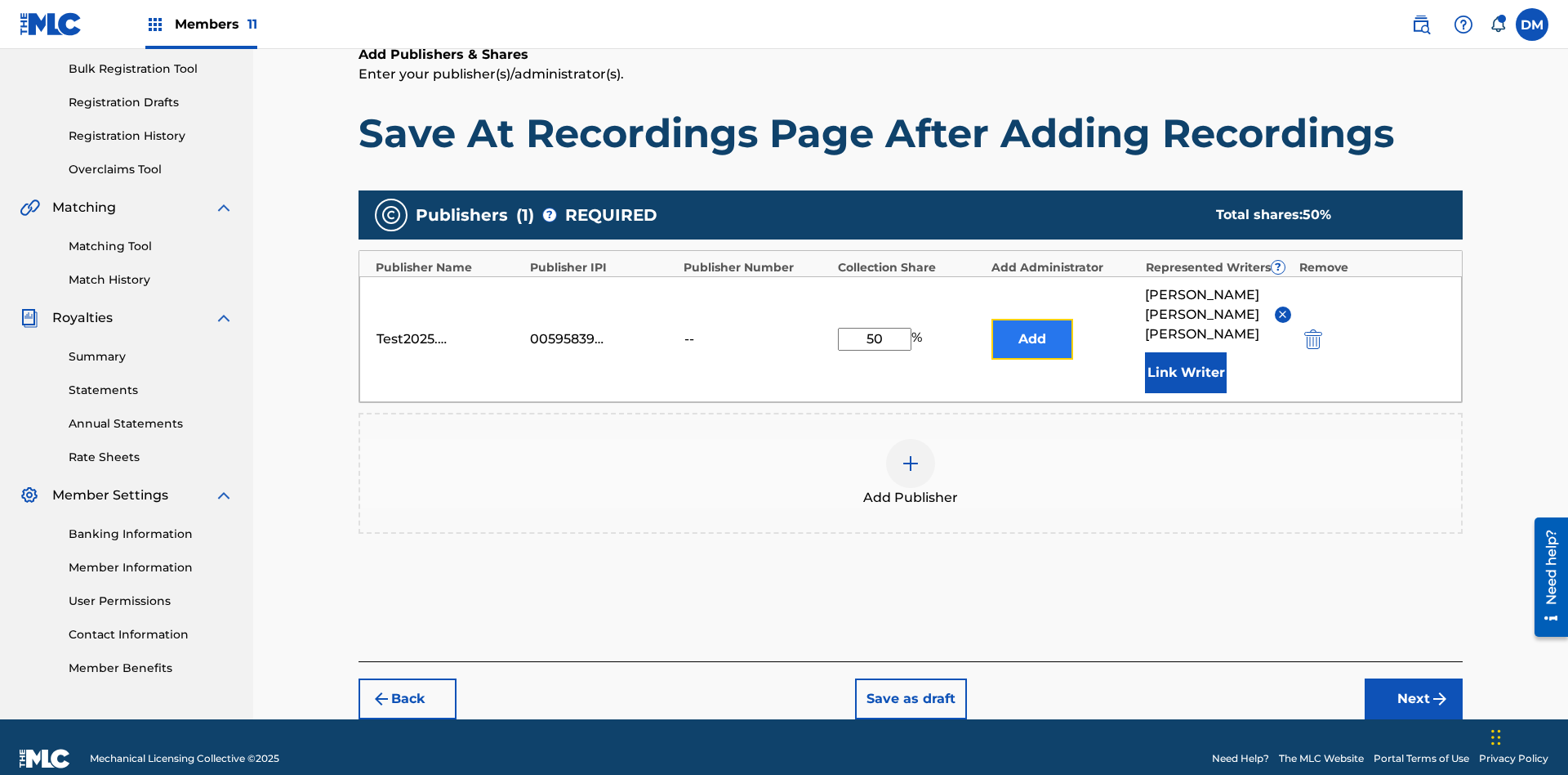
click at [1032, 325] on button "Add" at bounding box center [1032, 340] width 82 height 41
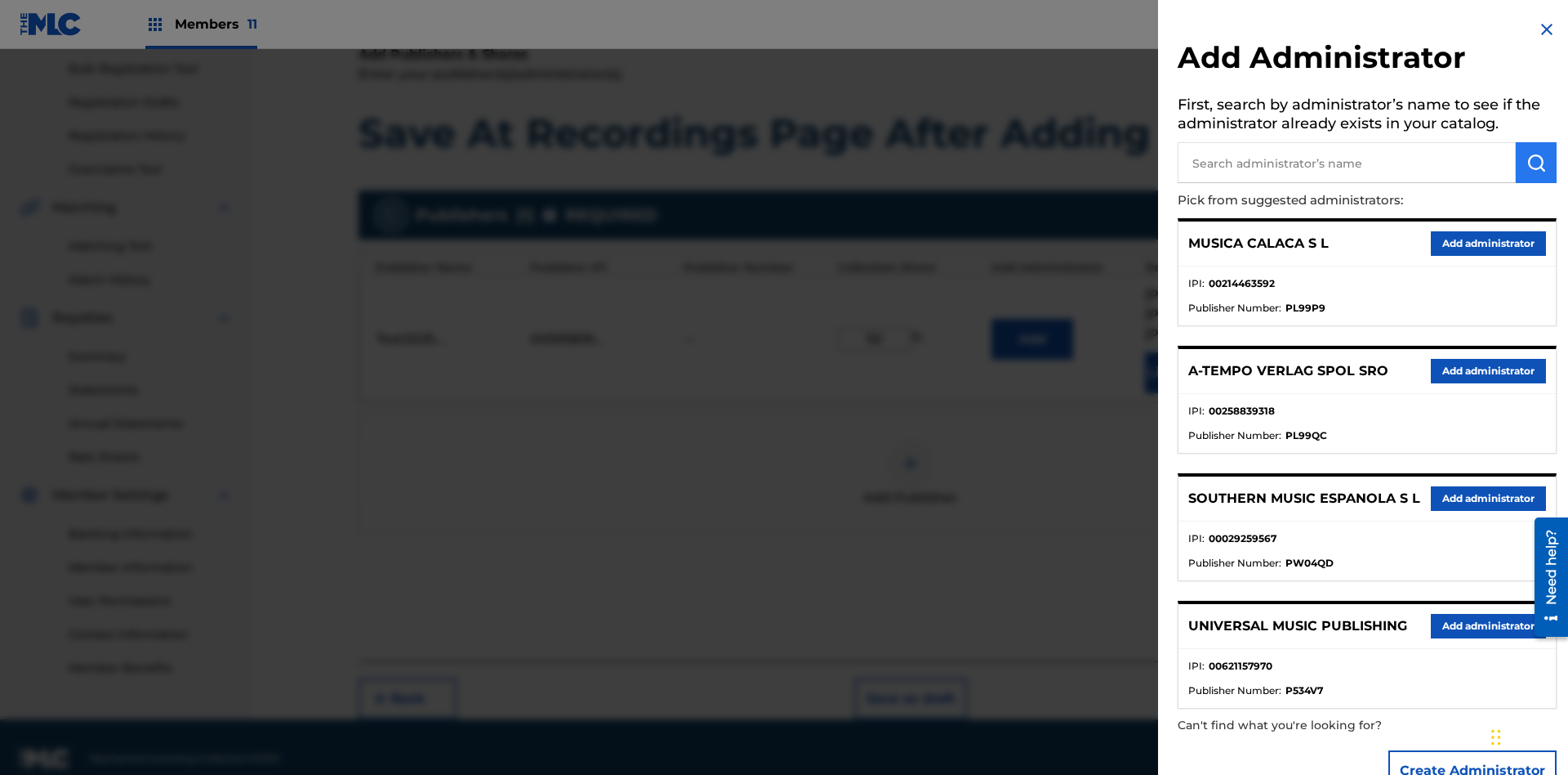
click at [1347, 163] on input "text" at bounding box center [1347, 163] width 338 height 41
type input "Test2025.09.18.04.34.53"
click at [1536, 163] on img "submit" at bounding box center [1536, 163] width 20 height 20
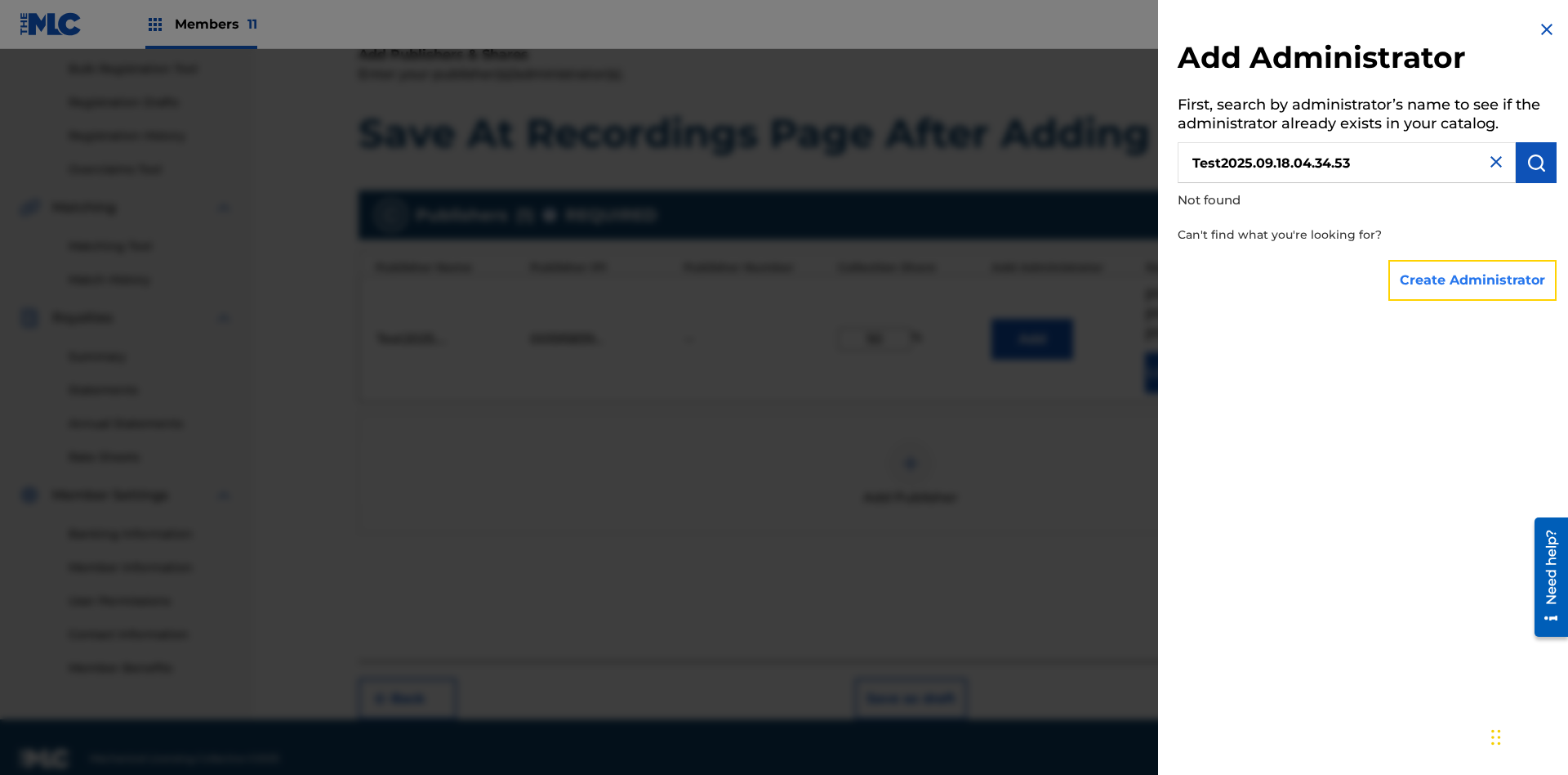
click at [1474, 279] on button "Create Administrator" at bounding box center [1472, 280] width 168 height 41
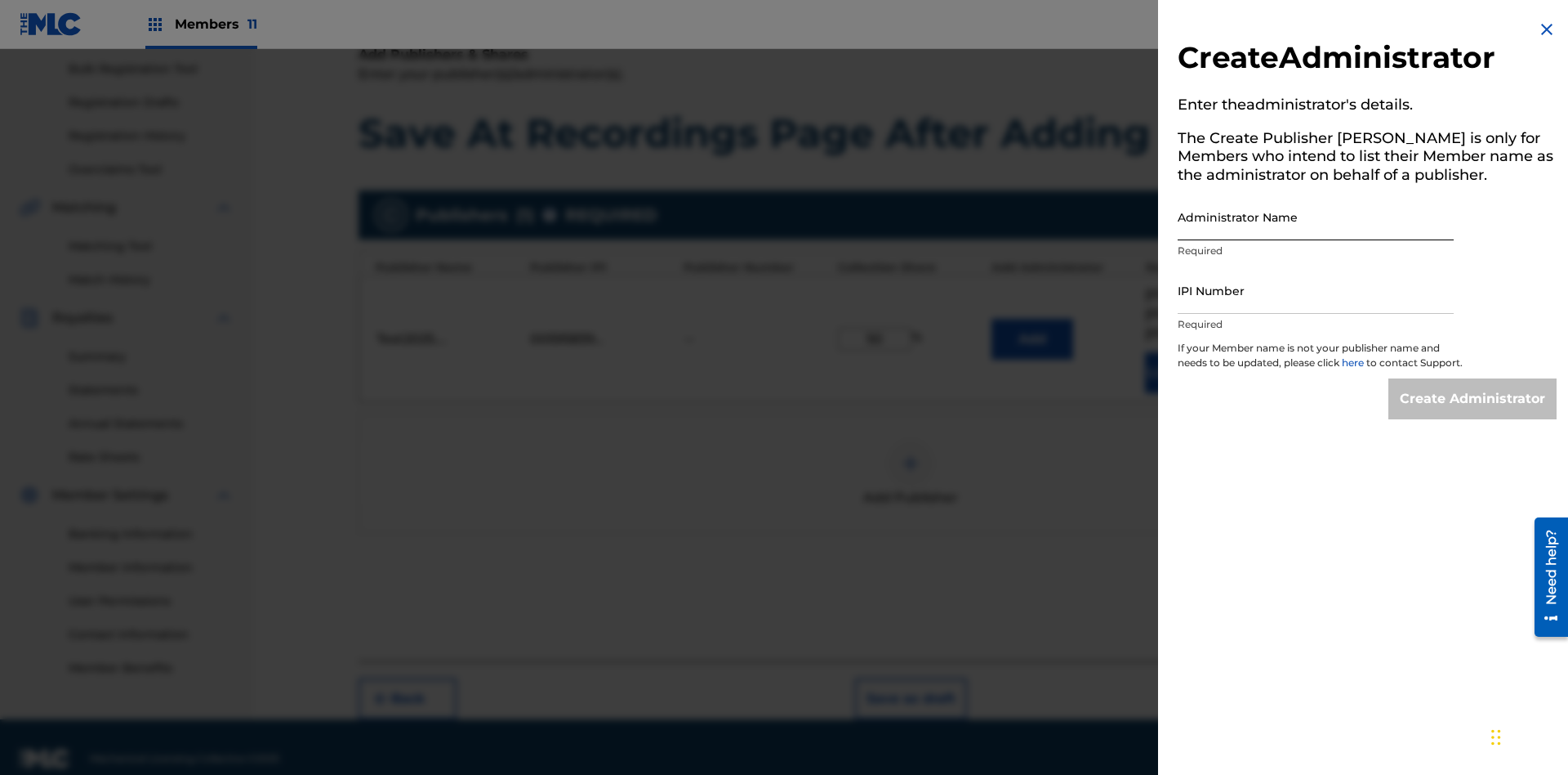
click at [1316, 217] on input "Administrator Name" at bounding box center [1316, 217] width 276 height 46
click at [1316, 290] on input "IPI Number" at bounding box center [1316, 291] width 276 height 46
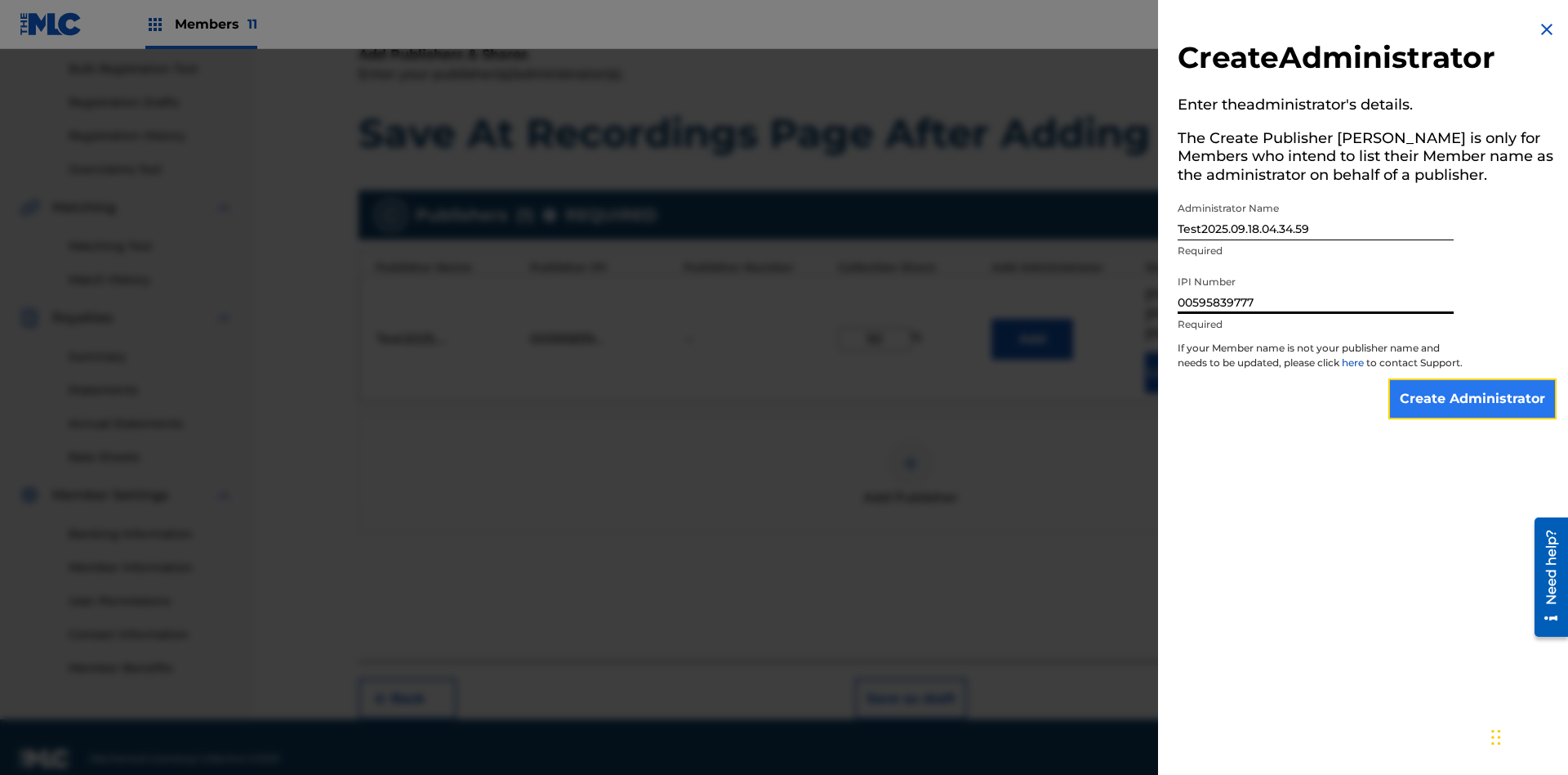
click at [1474, 413] on input "Create Administrator" at bounding box center [1472, 399] width 168 height 41
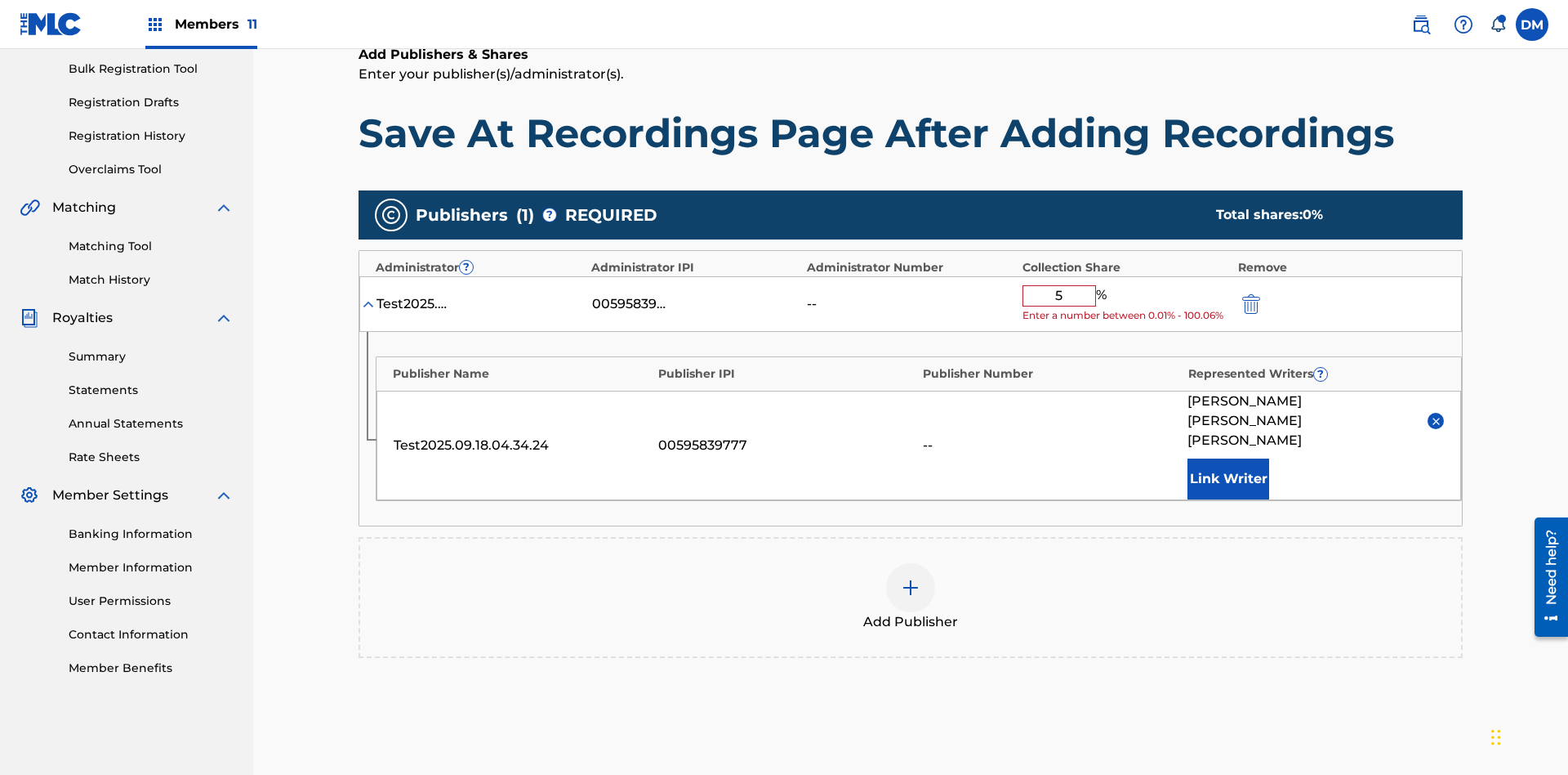
type input "50"
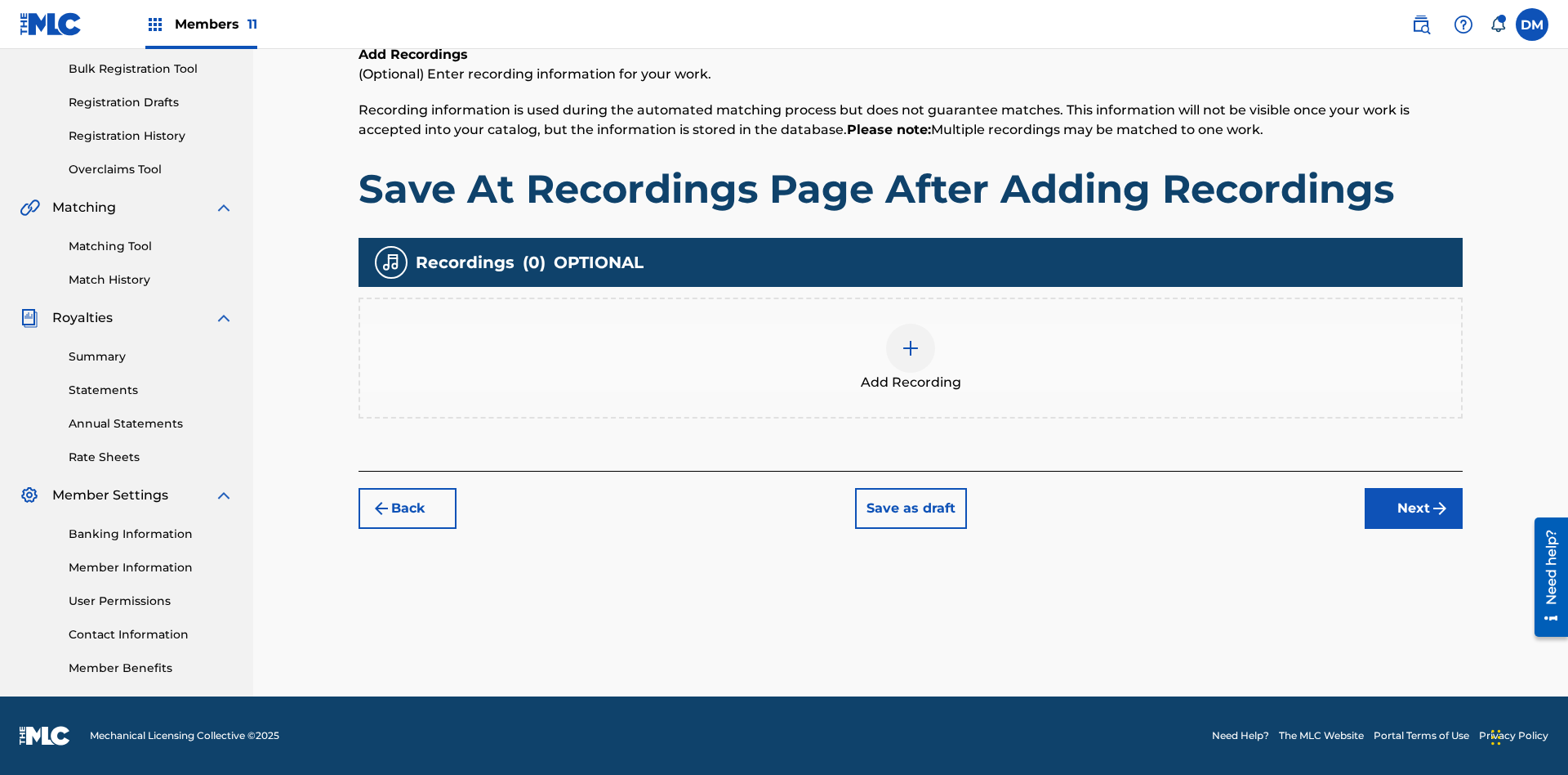
click at [911, 357] on img at bounding box center [911, 348] width 20 height 20
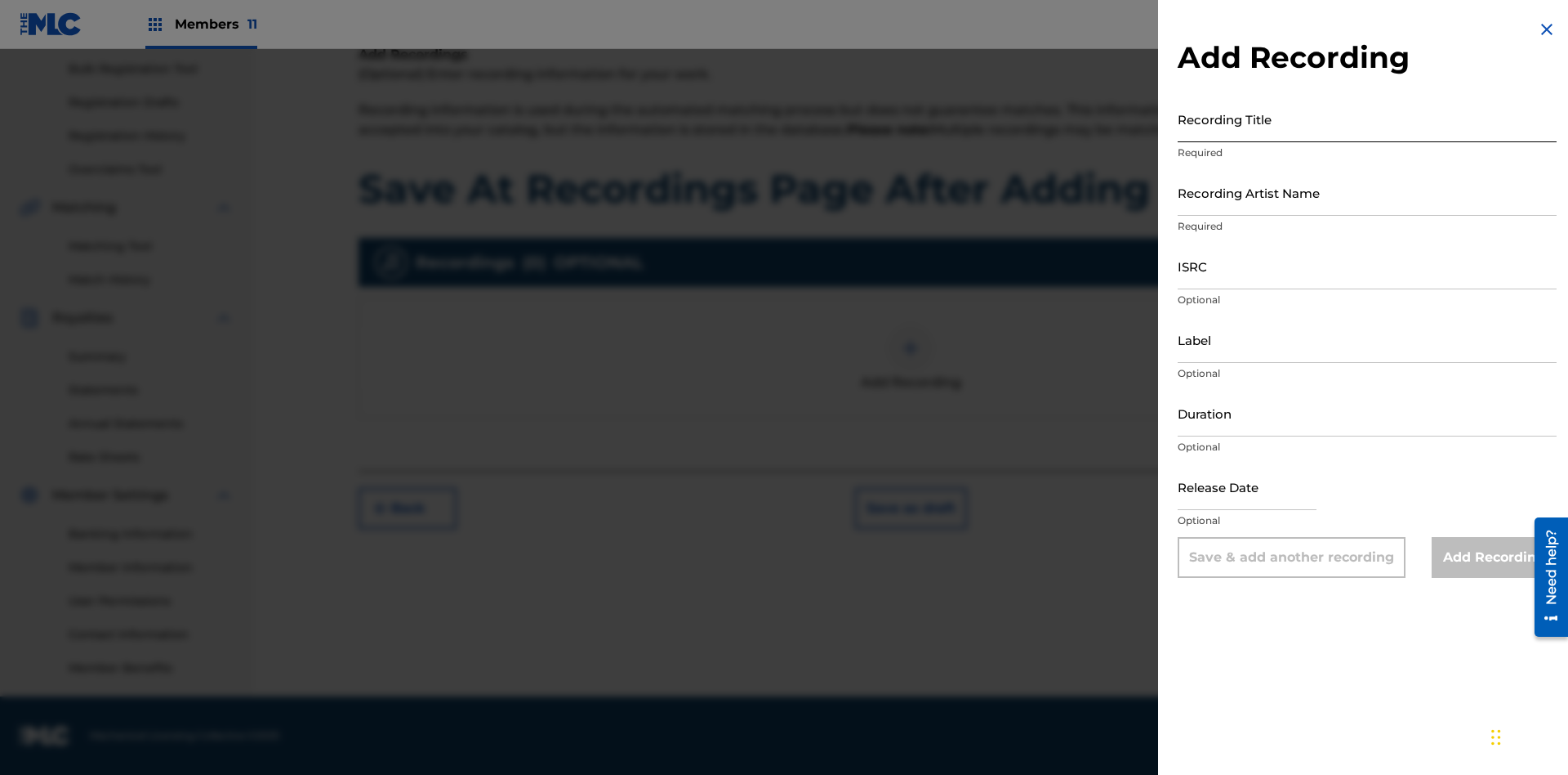
click at [1367, 118] on input "Recording Title" at bounding box center [1367, 119] width 379 height 46
type input "Best Song Ever"
click at [1367, 192] on input "Recording Artist Name" at bounding box center [1367, 192] width 379 height 46
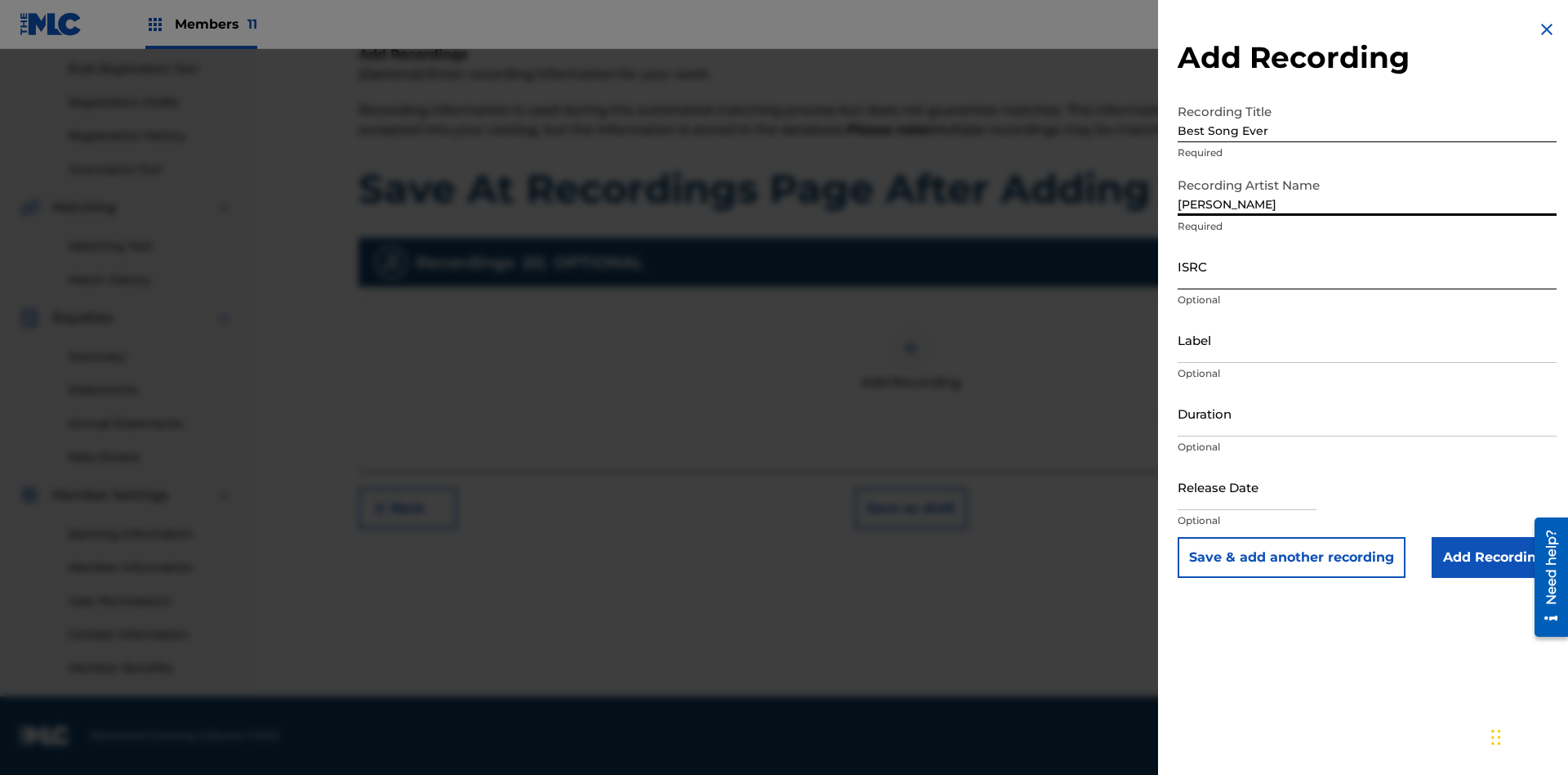
type input "Joe Lewis"
click at [1367, 266] on input "ISRC" at bounding box center [1367, 266] width 379 height 46
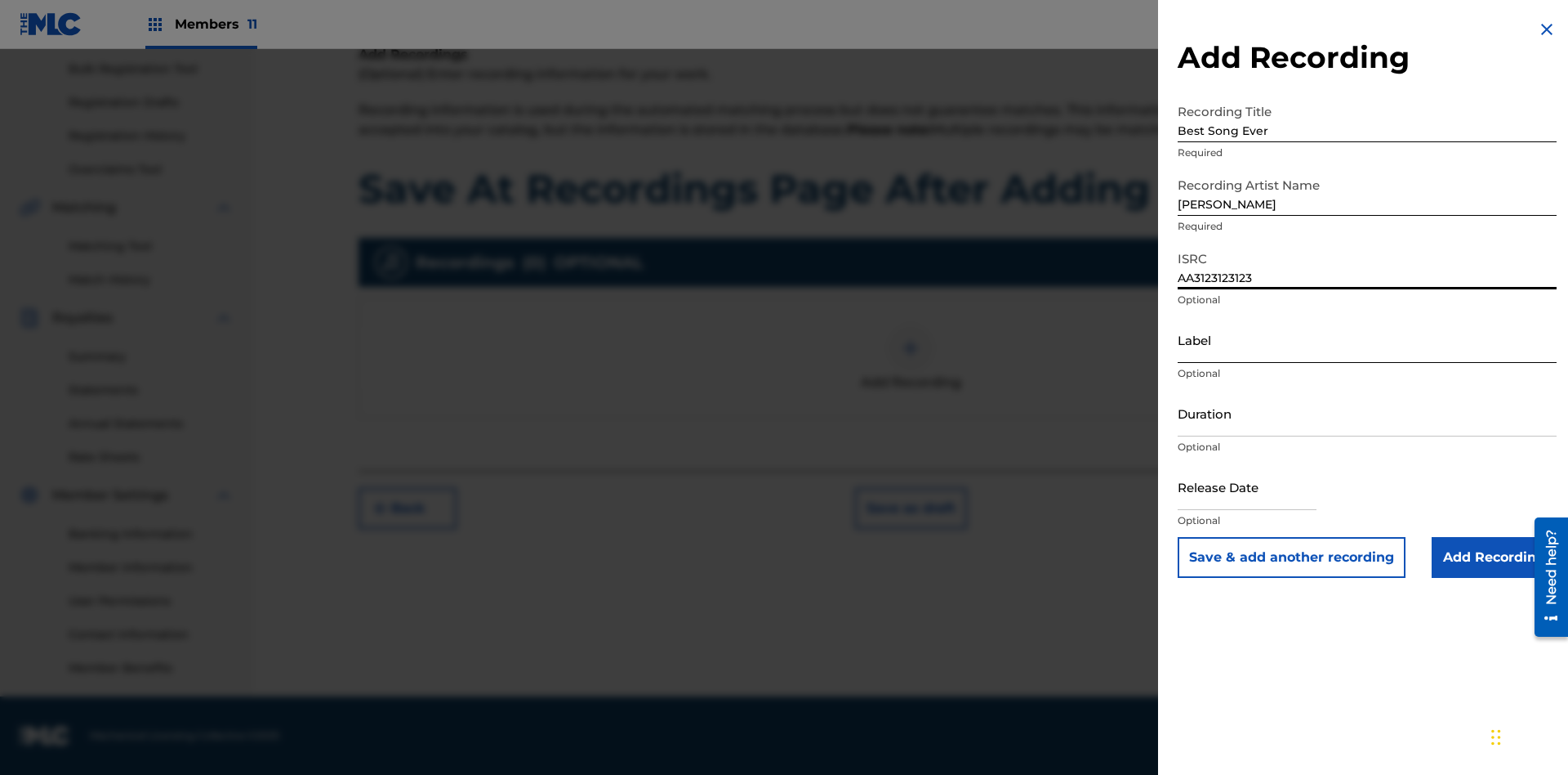
type input "AA3123123123"
click at [1367, 340] on input "Label" at bounding box center [1367, 340] width 379 height 46
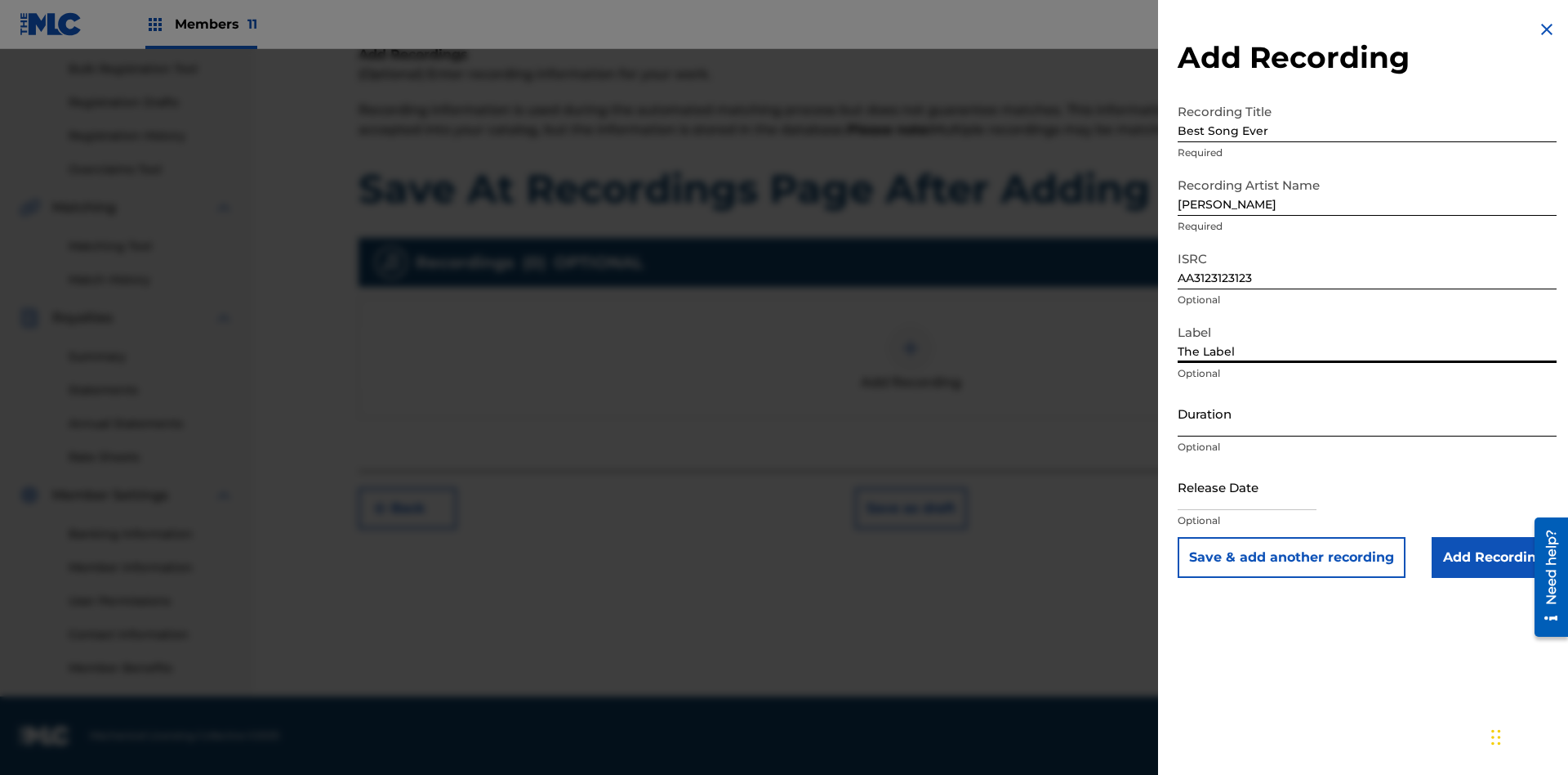
type input "The Label"
click at [1367, 412] on input "Duration" at bounding box center [1367, 413] width 379 height 46
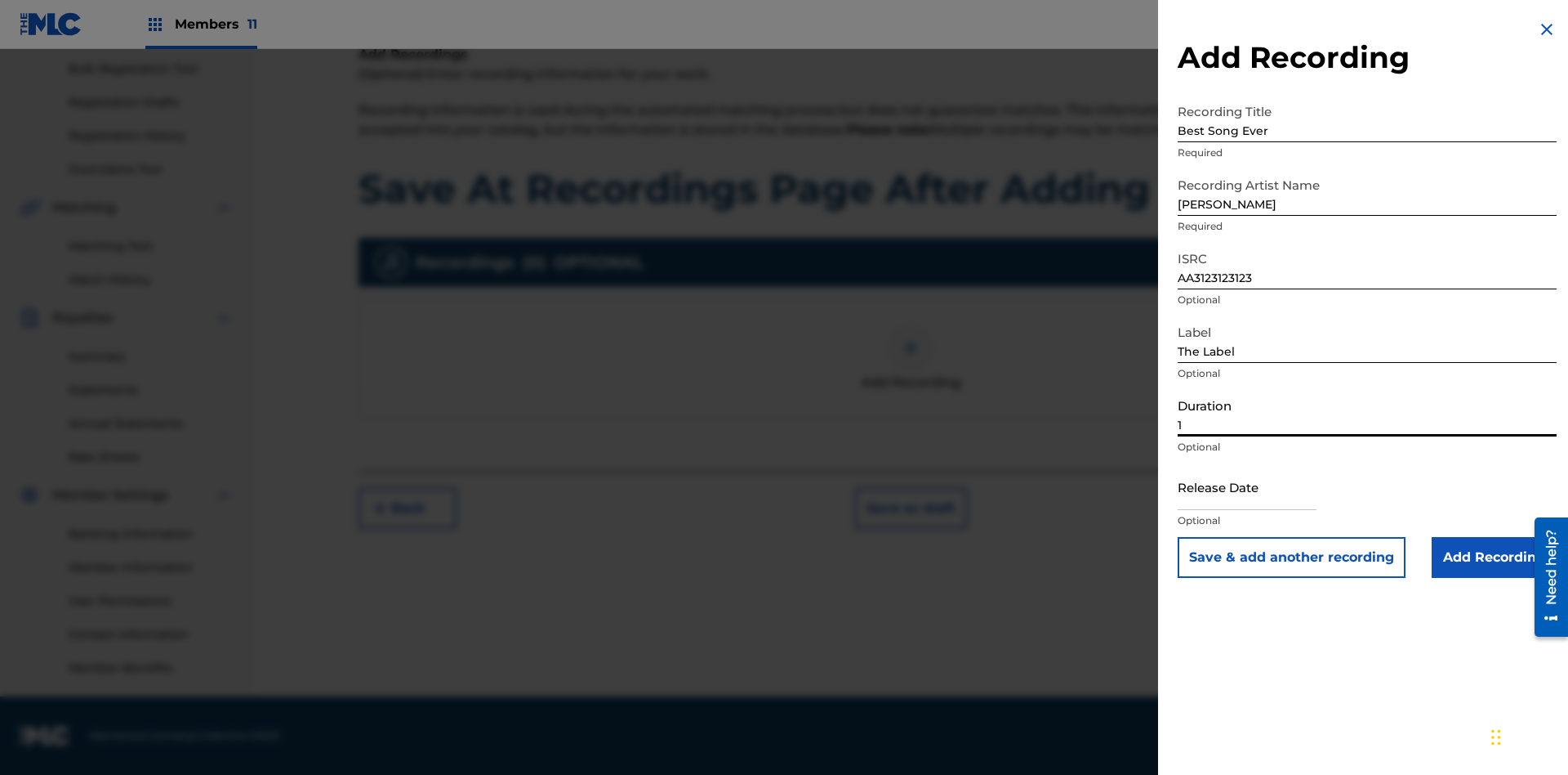
click at [1367, 412] on input "1" at bounding box center [1367, 413] width 379 height 46
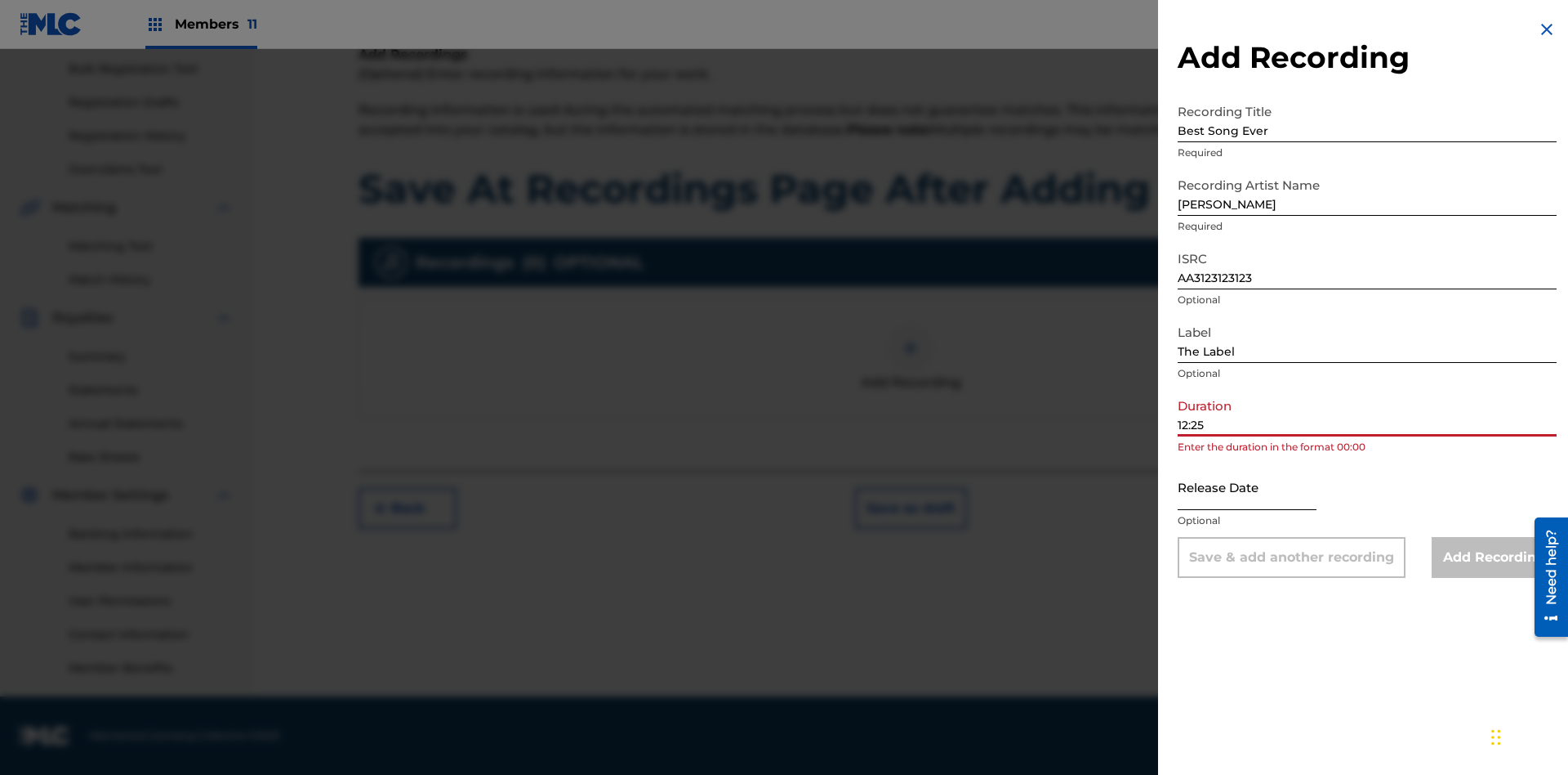
type input "12:25"
click at [1261, 488] on input "text" at bounding box center [1247, 486] width 139 height 46
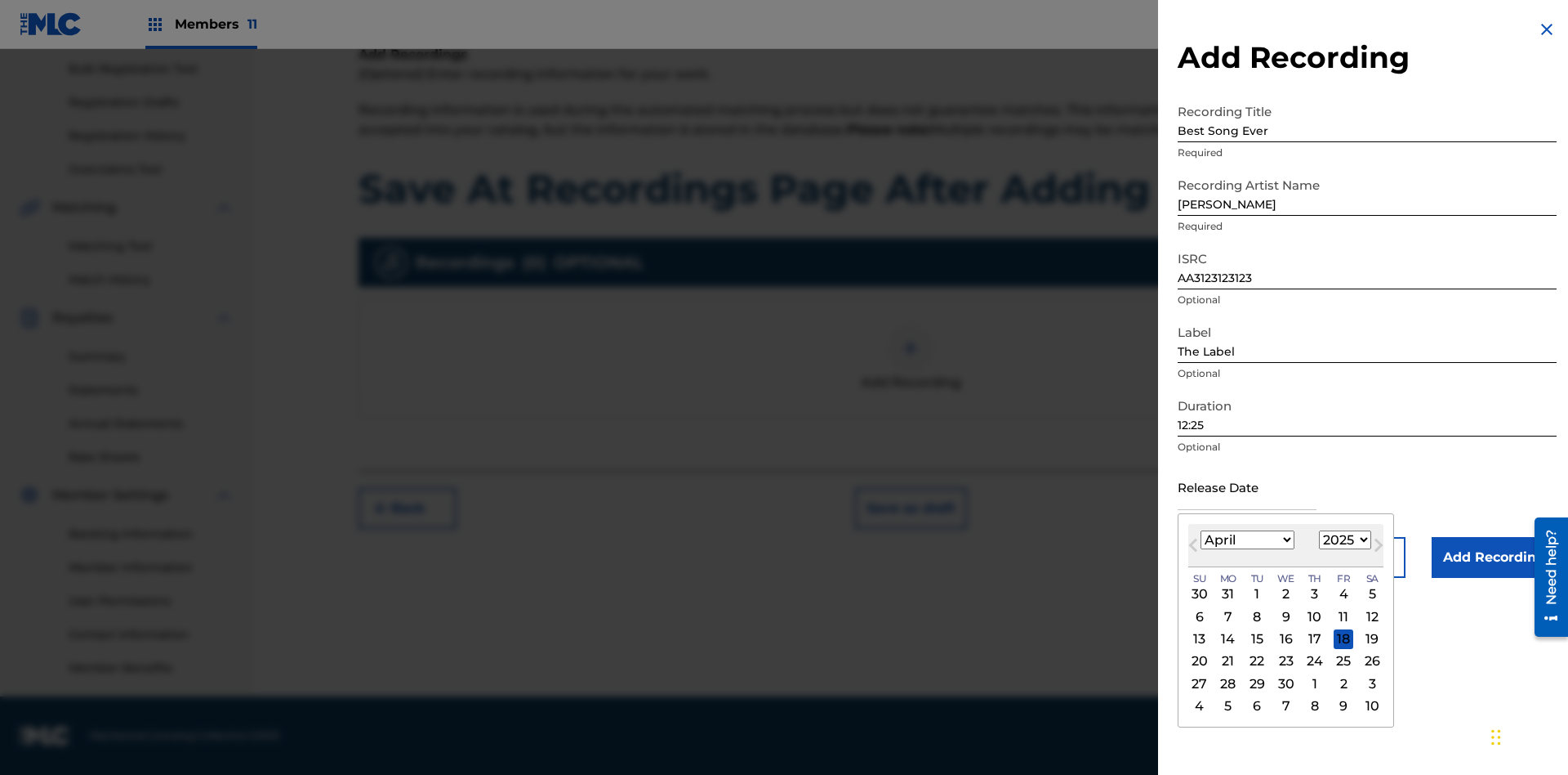
click at [1343, 540] on select "1900 1901 1902 1903 1904 1905 1906 1907 1908 1909 1910 1911 1912 1913 1914 1915…" at bounding box center [1345, 539] width 52 height 19
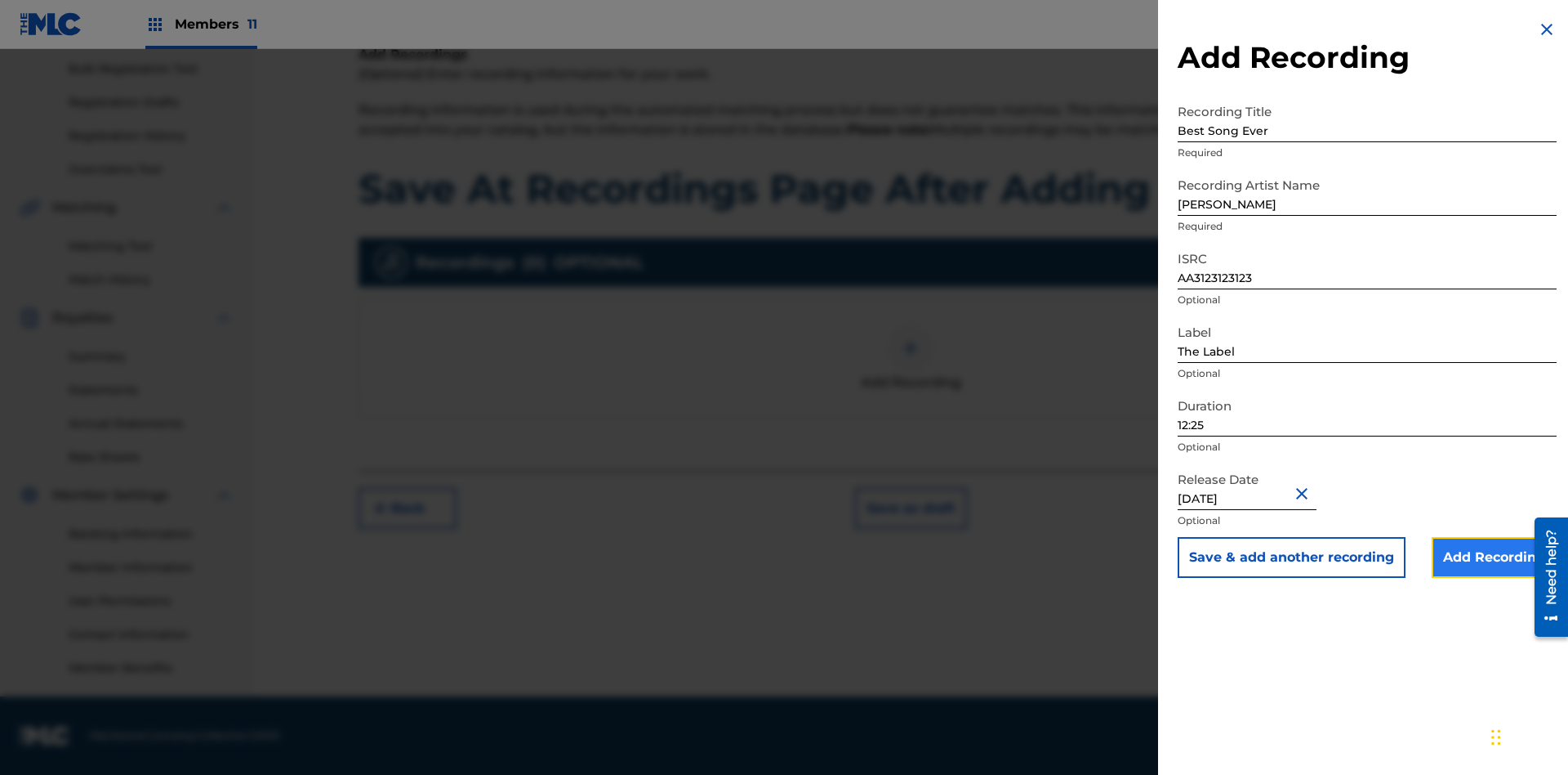
click at [1494, 557] on input "Add Recording" at bounding box center [1494, 557] width 125 height 41
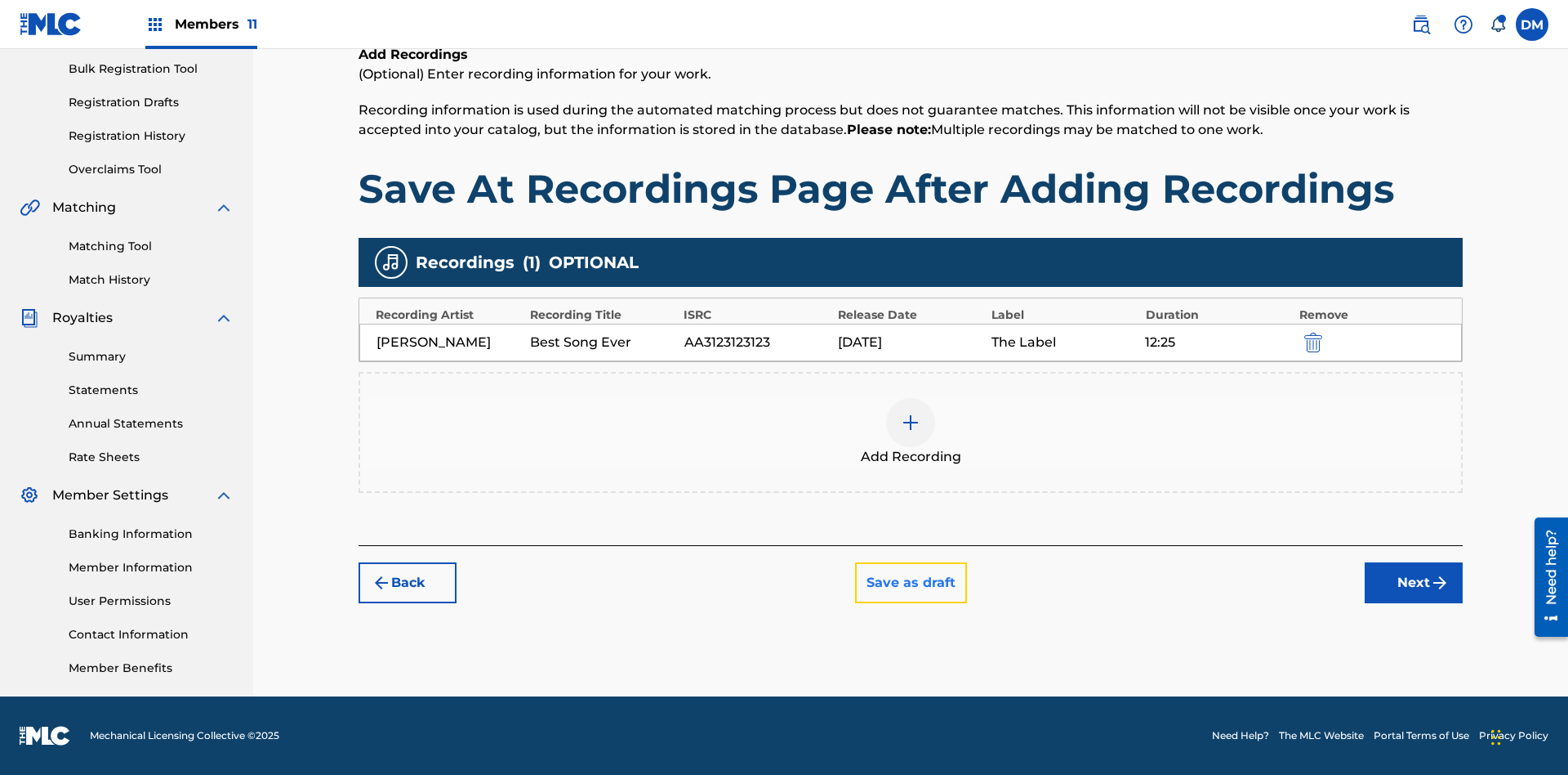
click at [910, 583] on button "Save as draft" at bounding box center [911, 583] width 112 height 41
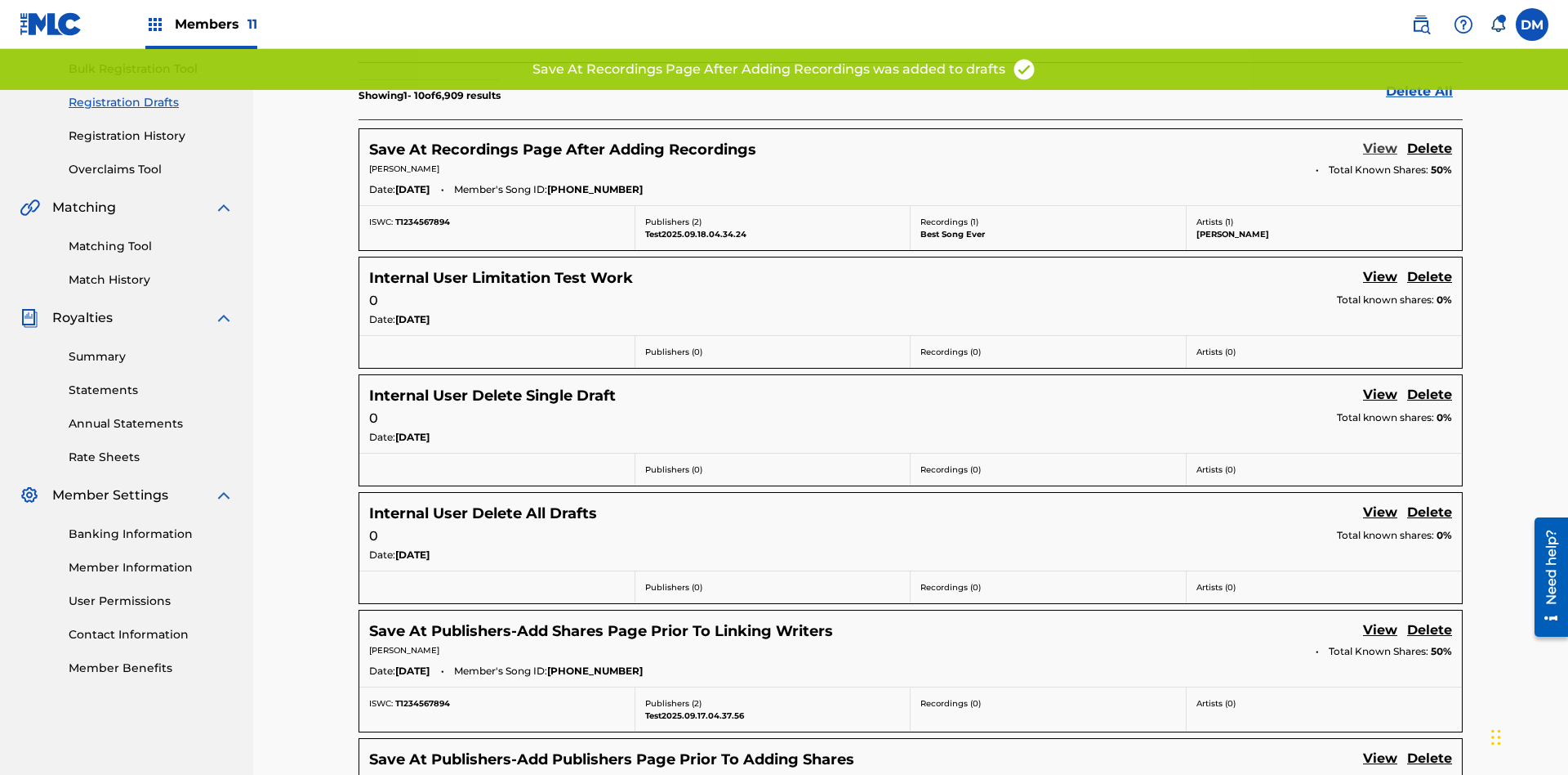
click at [1381, 139] on link "View" at bounding box center [1381, 149] width 35 height 22
